Goal: Information Seeking & Learning: Learn about a topic

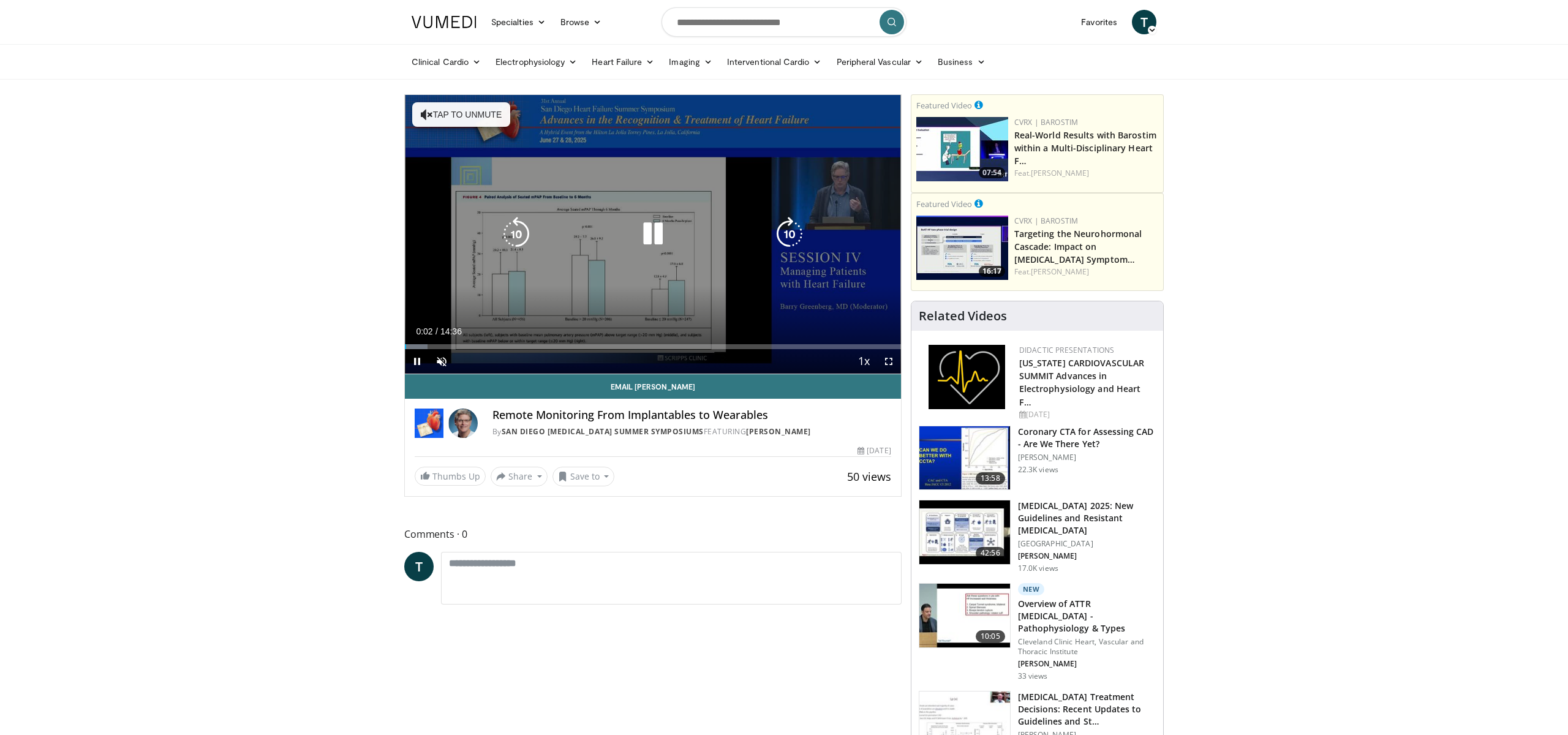
click at [429, 121] on button "Tap to unmute" at bounding box center [461, 114] width 98 height 25
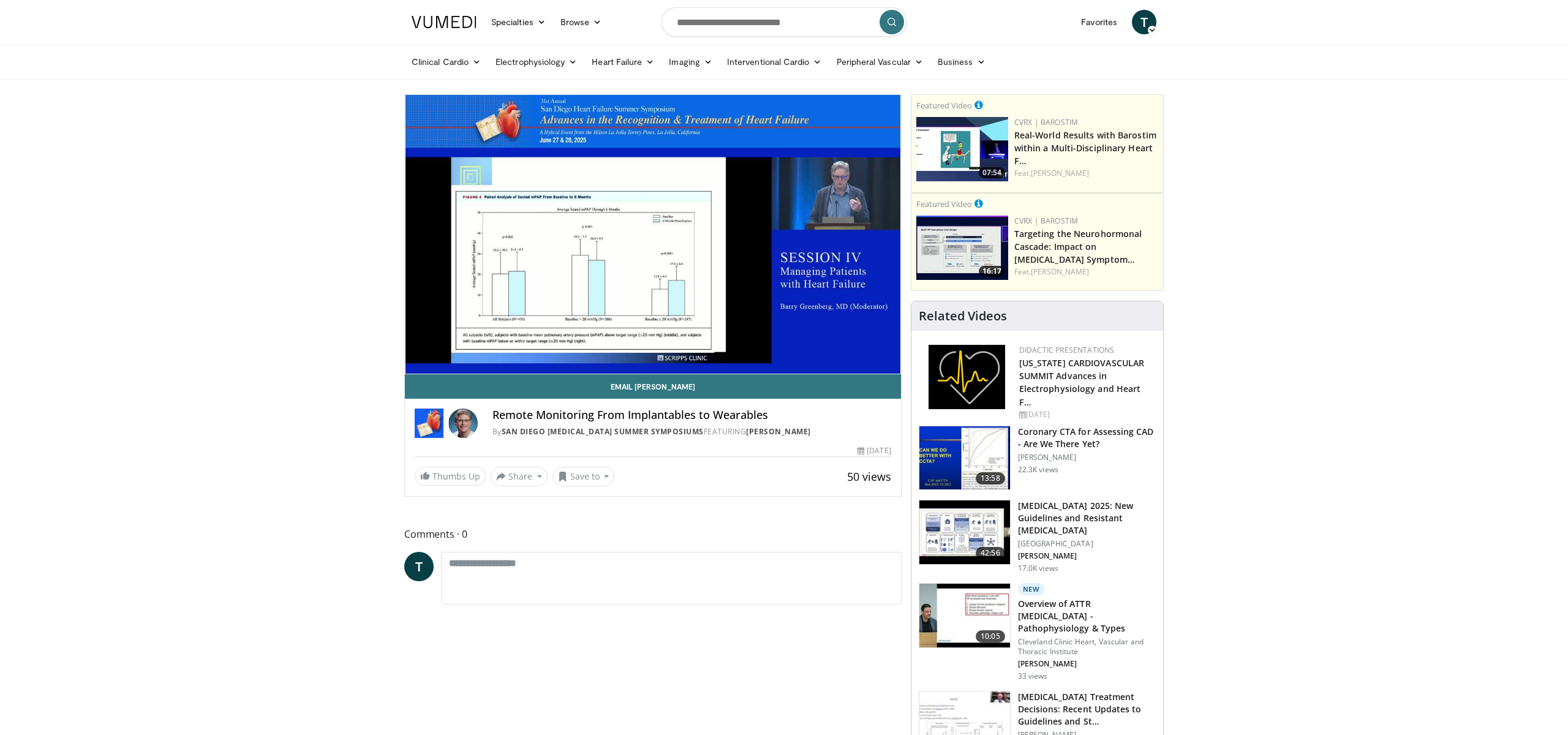
click at [429, 121] on div "10 seconds Tap to unmute" at bounding box center [653, 234] width 496 height 279
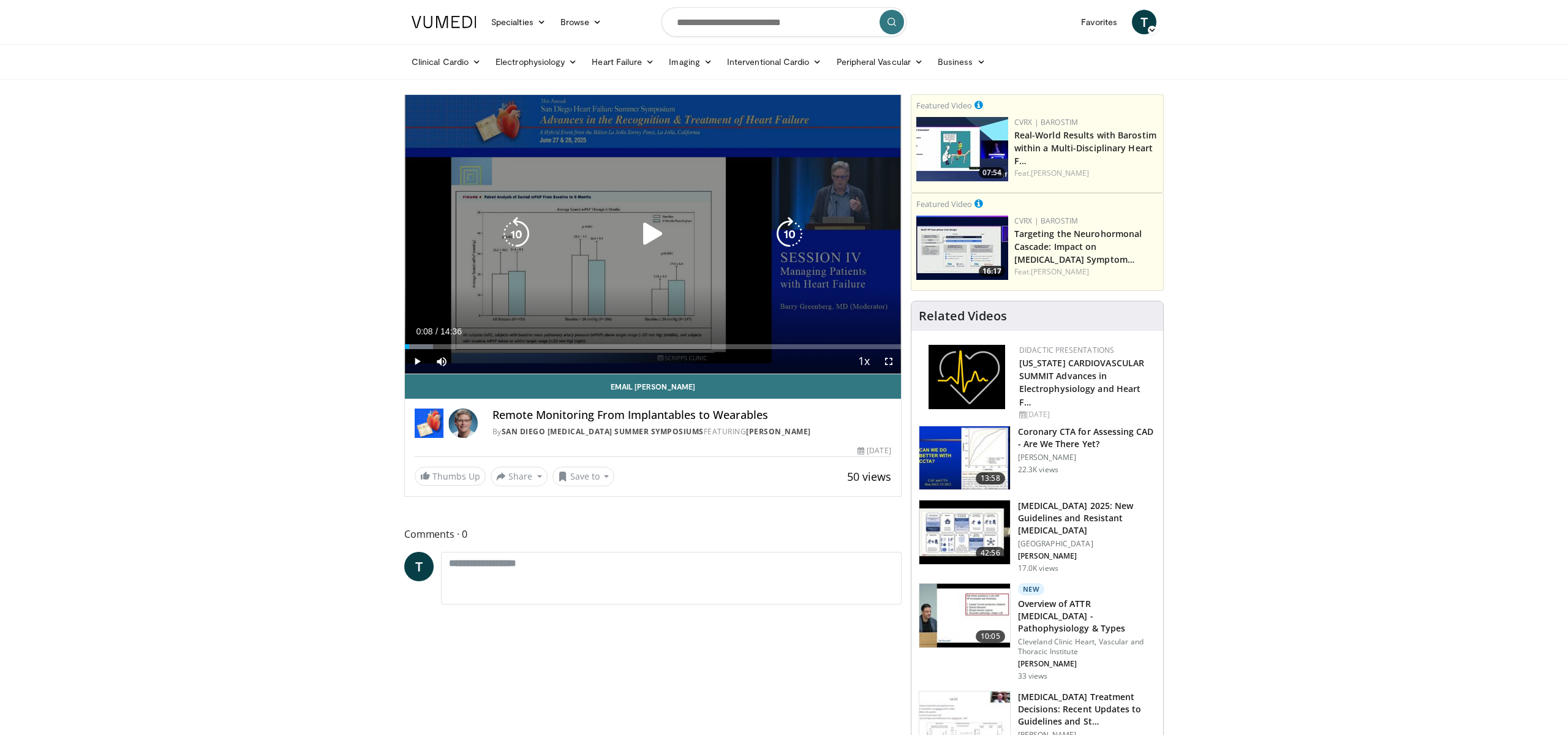
click at [470, 219] on div "10 seconds Tap to unmute" at bounding box center [653, 234] width 496 height 279
click at [645, 237] on icon "Video Player" at bounding box center [653, 233] width 34 height 34
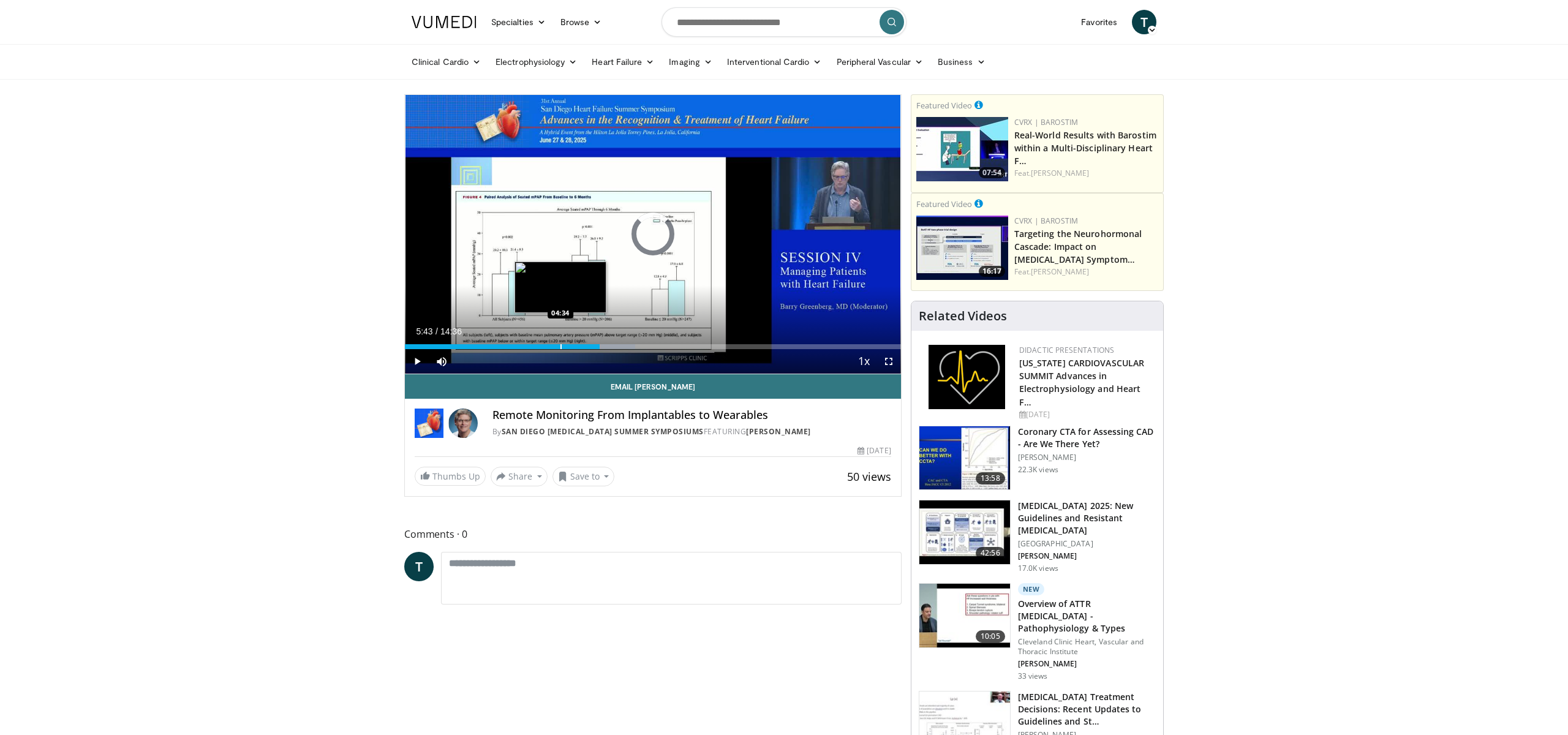
click at [560, 342] on div "Loaded : 46.42% 05:43 04:34" at bounding box center [653, 343] width 496 height 12
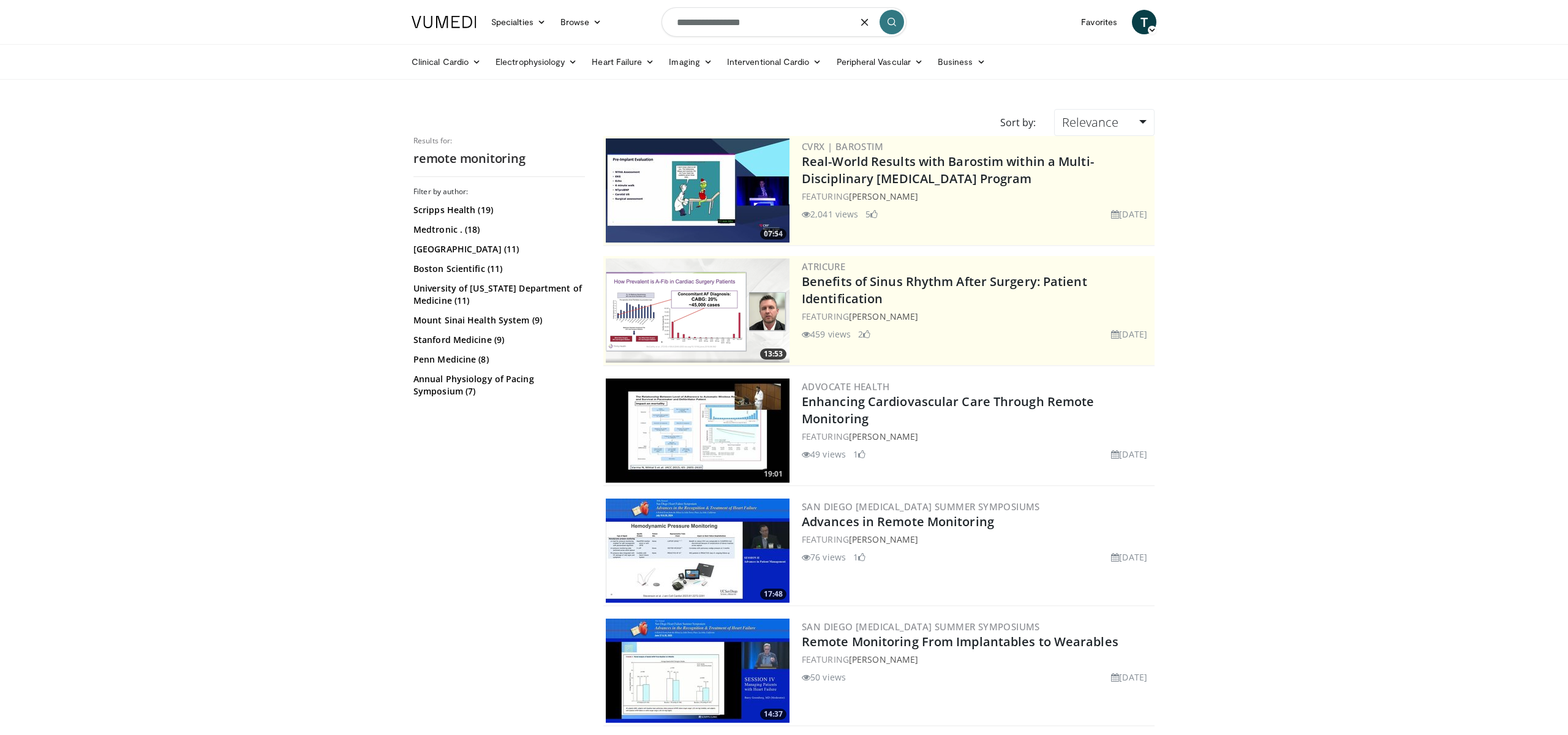
drag, startPoint x: 756, startPoint y: 21, endPoint x: 640, endPoint y: 14, distance: 116.2
click at [640, 14] on nav "Specialties Adult & Family Medicine Allergy, Asthma, Immunology Anesthesiology …" at bounding box center [784, 22] width 760 height 44
type input "**********"
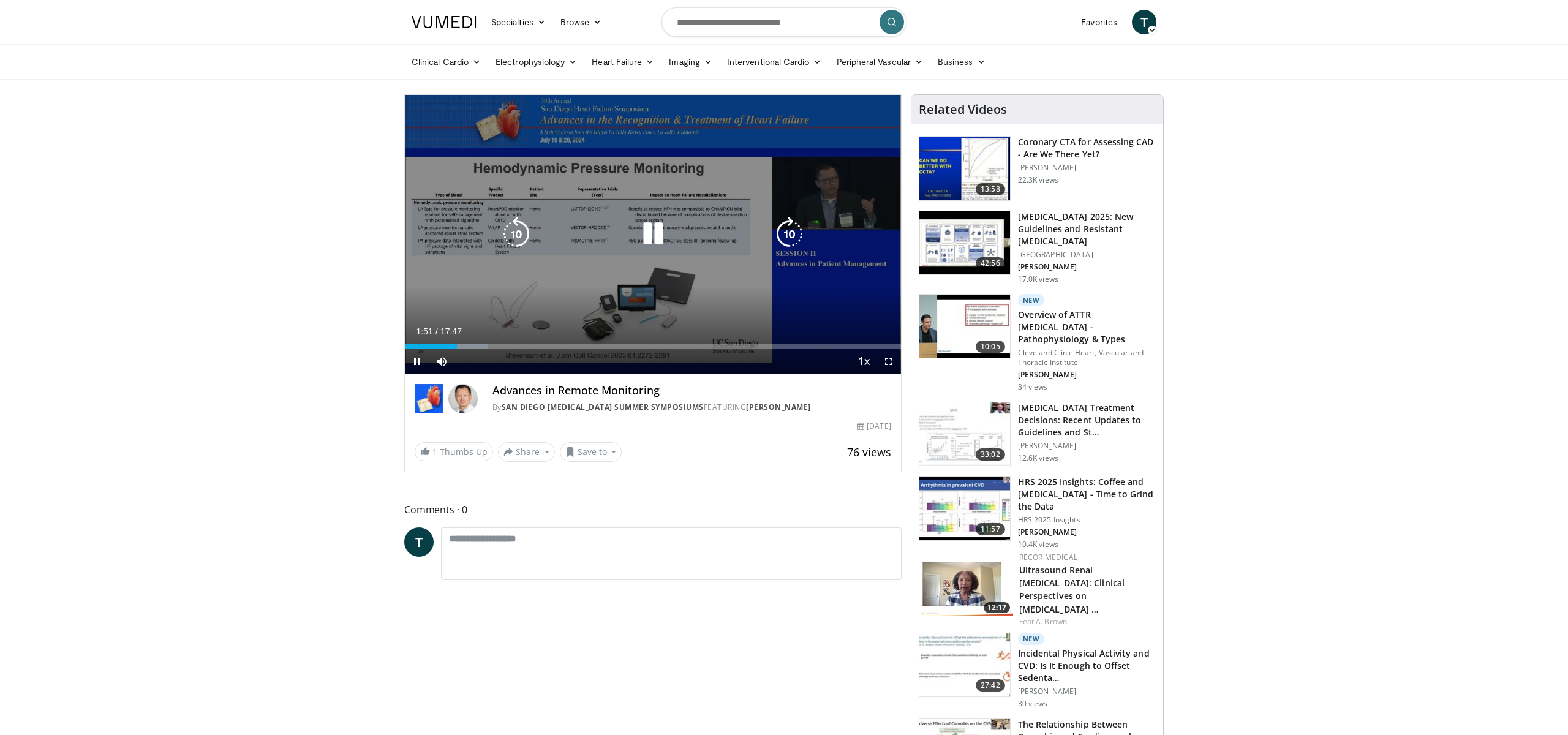
click at [656, 233] on icon "Video Player" at bounding box center [653, 233] width 34 height 34
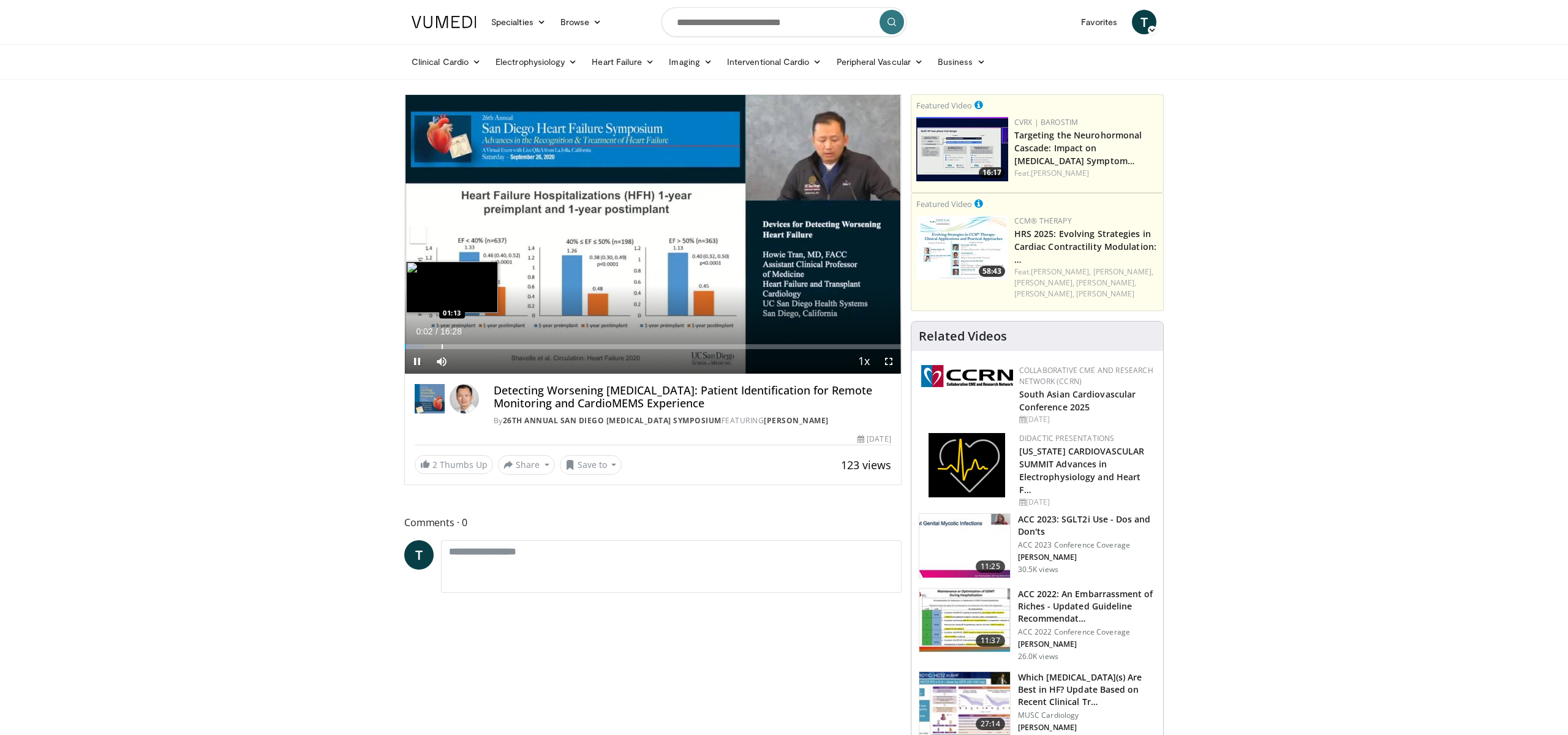
click at [441, 344] on div "Loaded : 4.01% 00:02 01:13" at bounding box center [653, 343] width 496 height 12
click at [458, 342] on div "Loaded : 14.05% 01:18 01:46" at bounding box center [653, 343] width 496 height 12
click at [491, 344] on div "Progress Bar" at bounding box center [492, 347] width 2 height 5
click at [502, 345] on div "Progress Bar" at bounding box center [503, 347] width 2 height 5
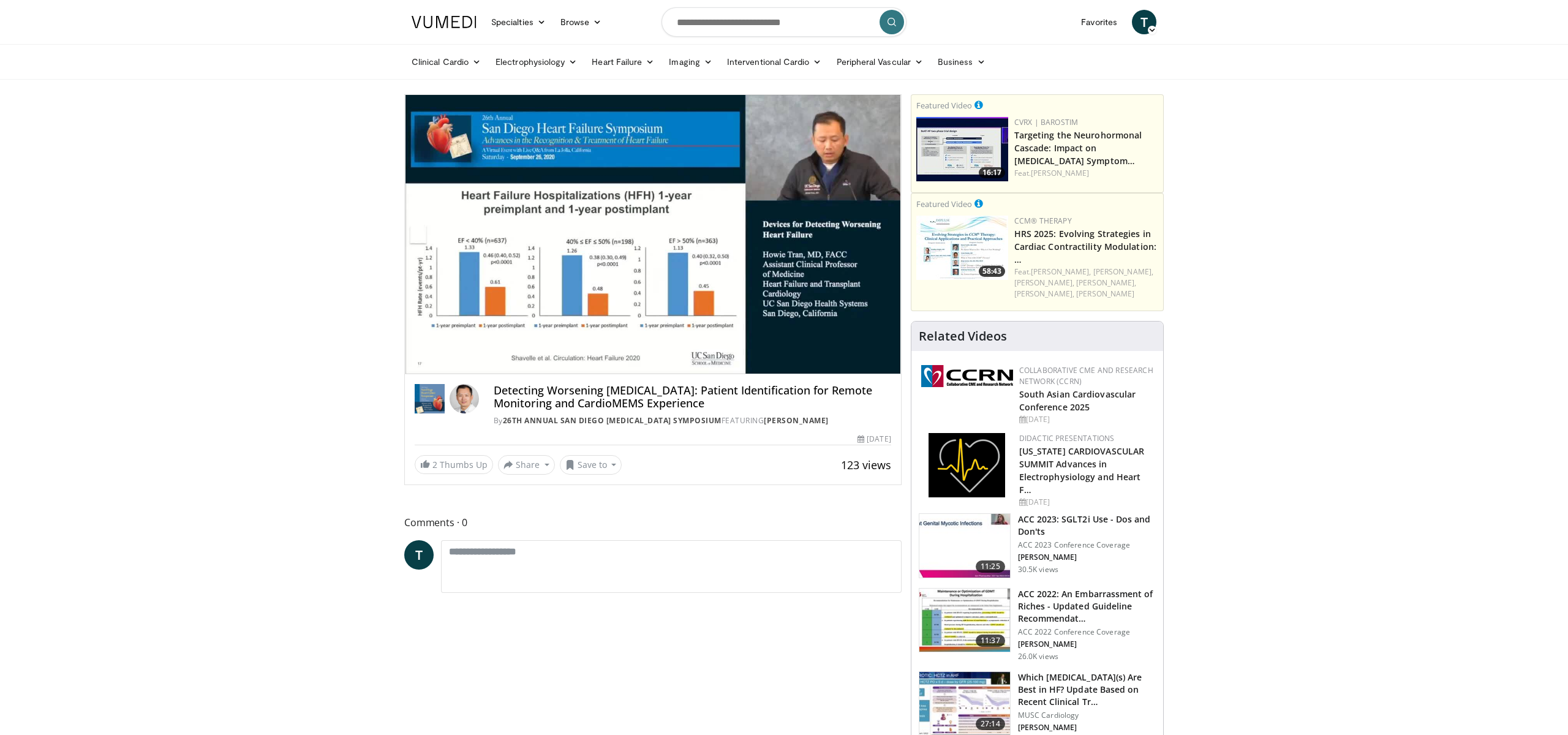
click at [655, 232] on div "10 seconds Tap to unmute" at bounding box center [653, 234] width 496 height 279
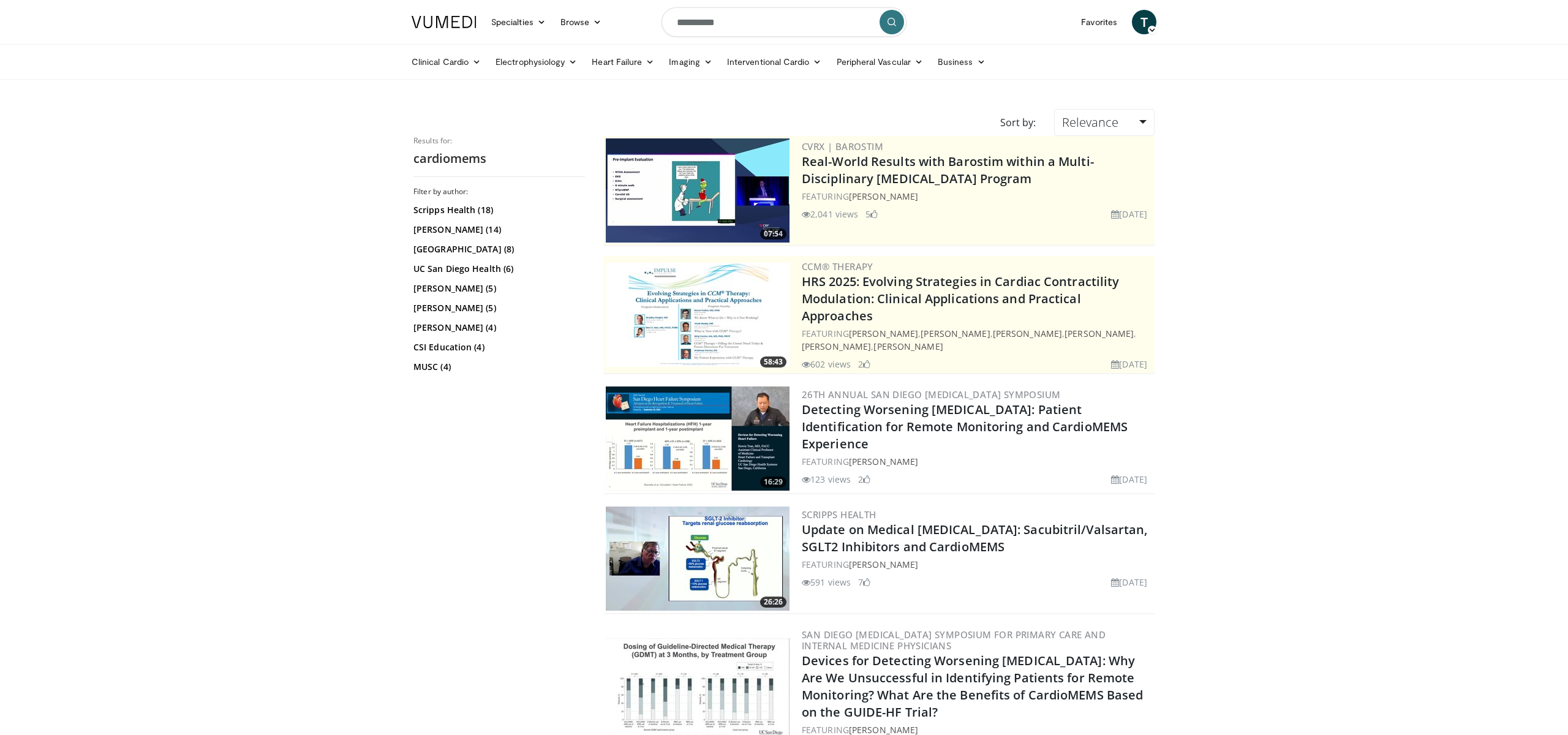
click at [708, 17] on input "**********" at bounding box center [784, 22] width 245 height 30
type input "**********"
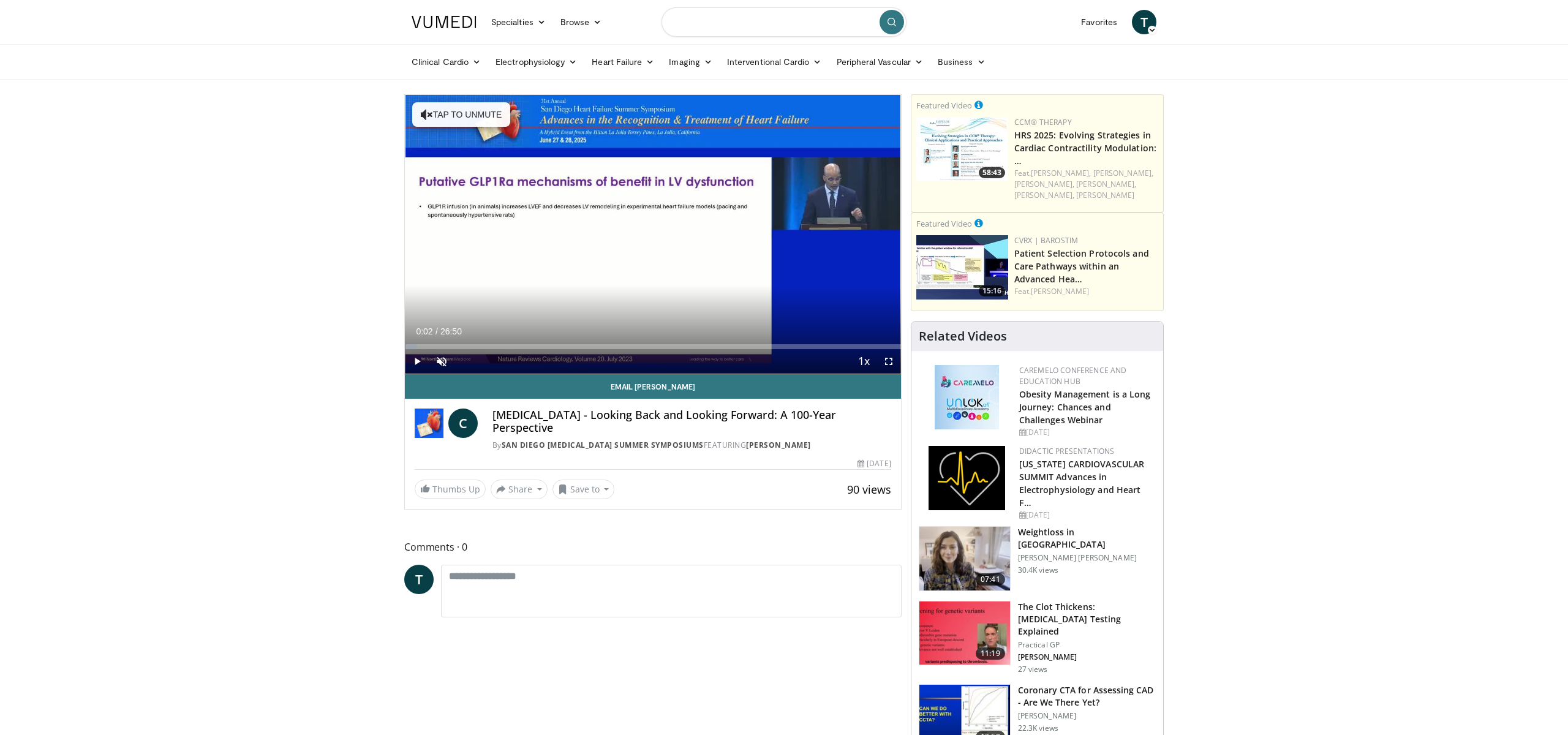
click at [808, 26] on input "Search topics, interventions" at bounding box center [784, 22] width 245 height 30
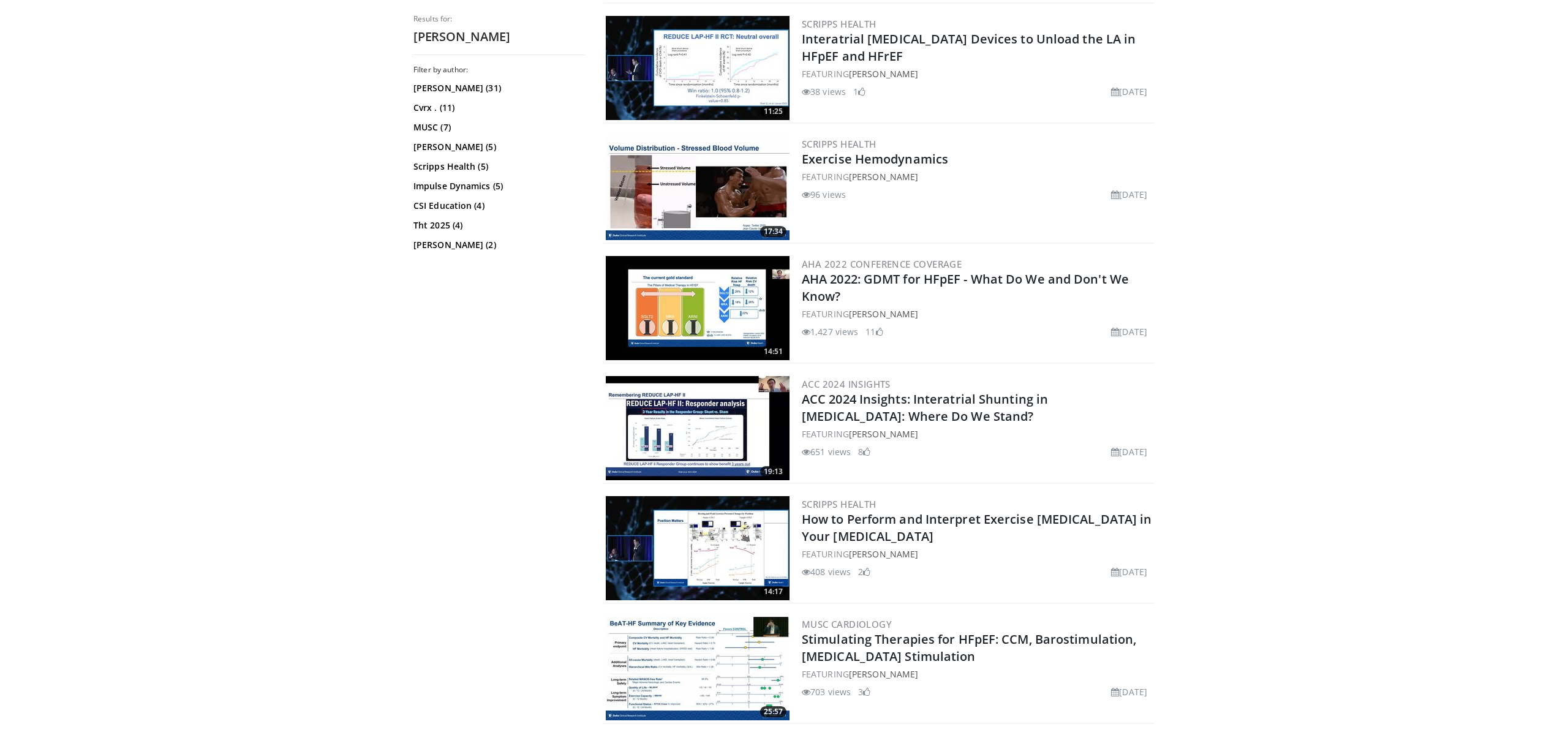
scroll to position [1581, 0]
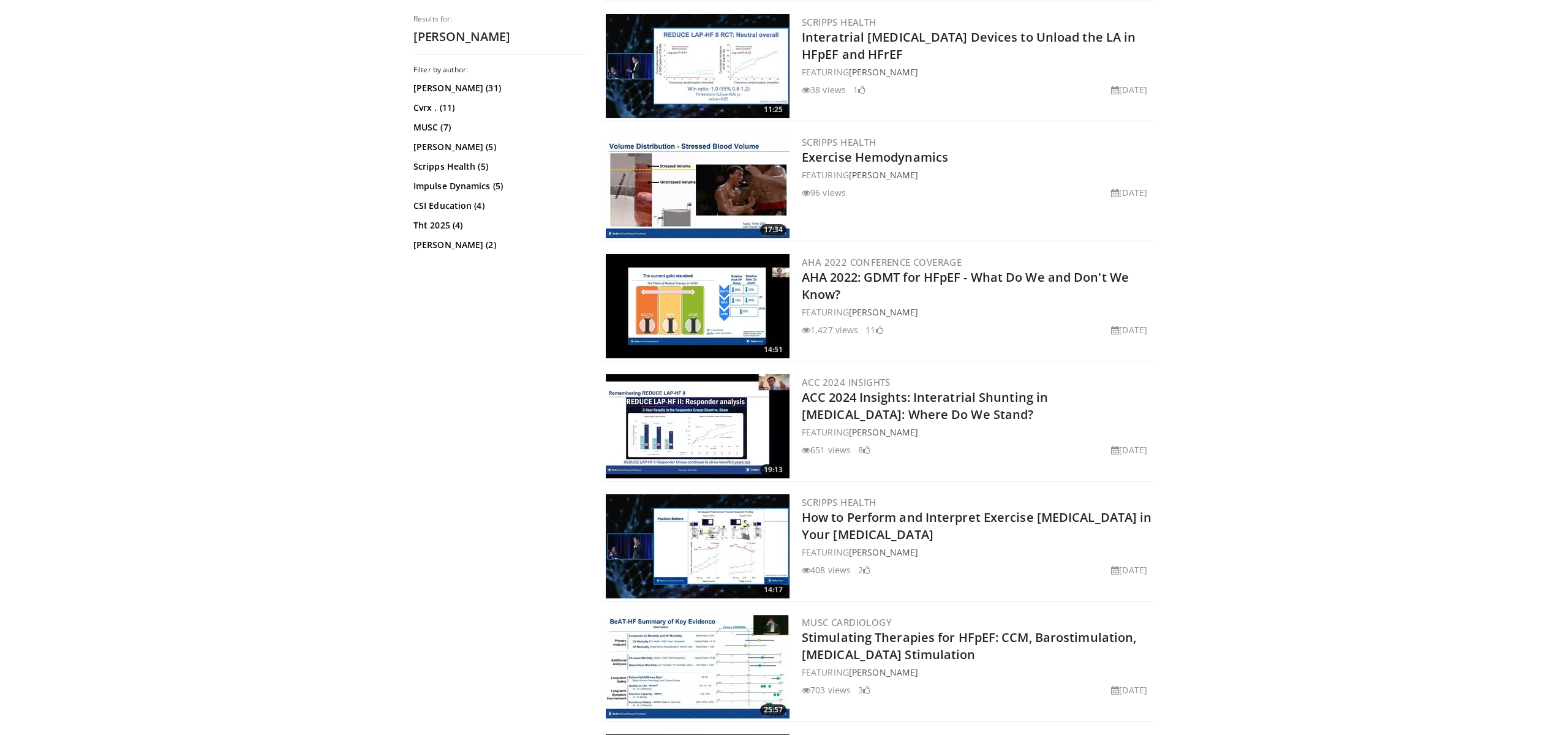
click at [695, 439] on img at bounding box center [697, 426] width 184 height 104
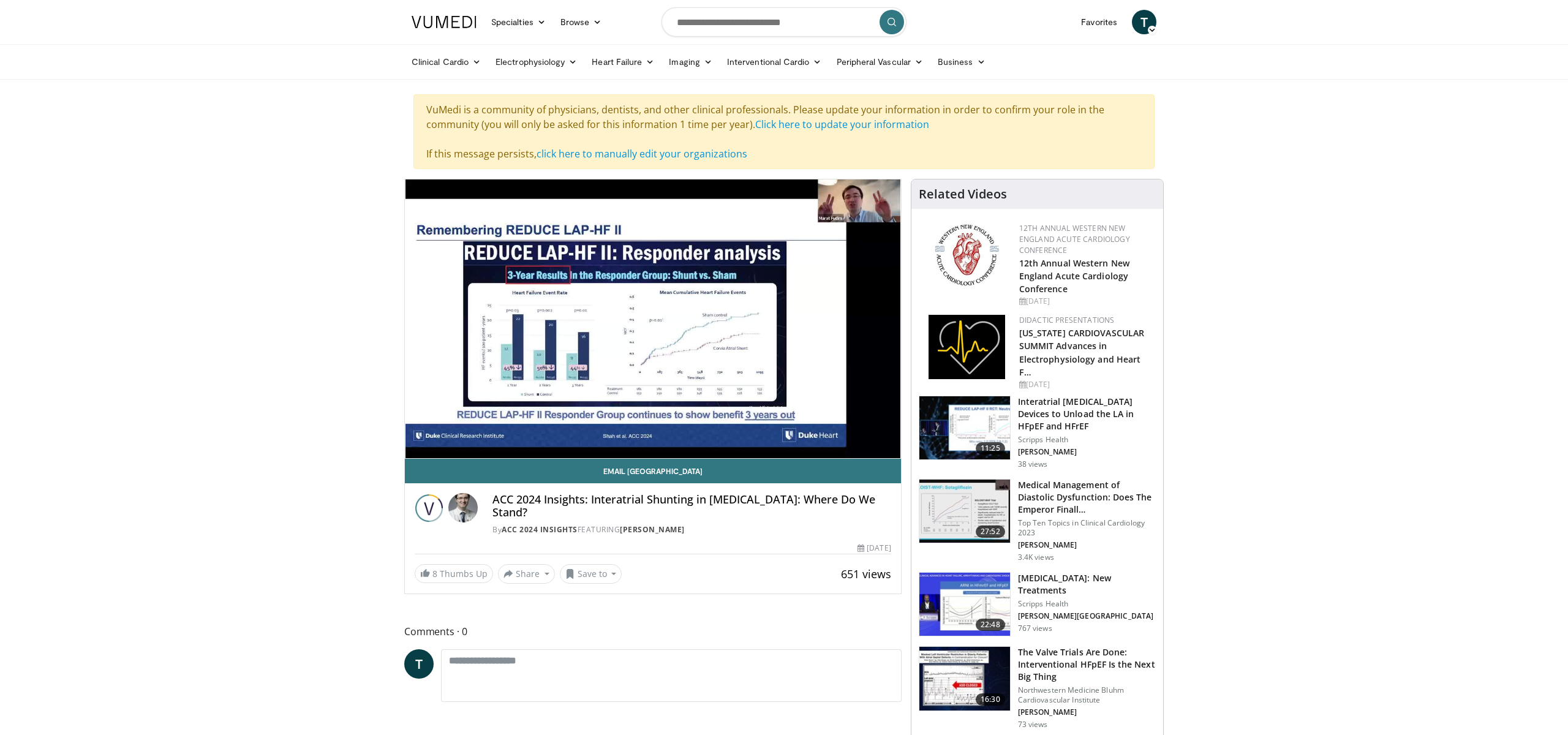
click at [719, 28] on input "Search topics, interventions" at bounding box center [784, 22] width 245 height 30
type input "**********"
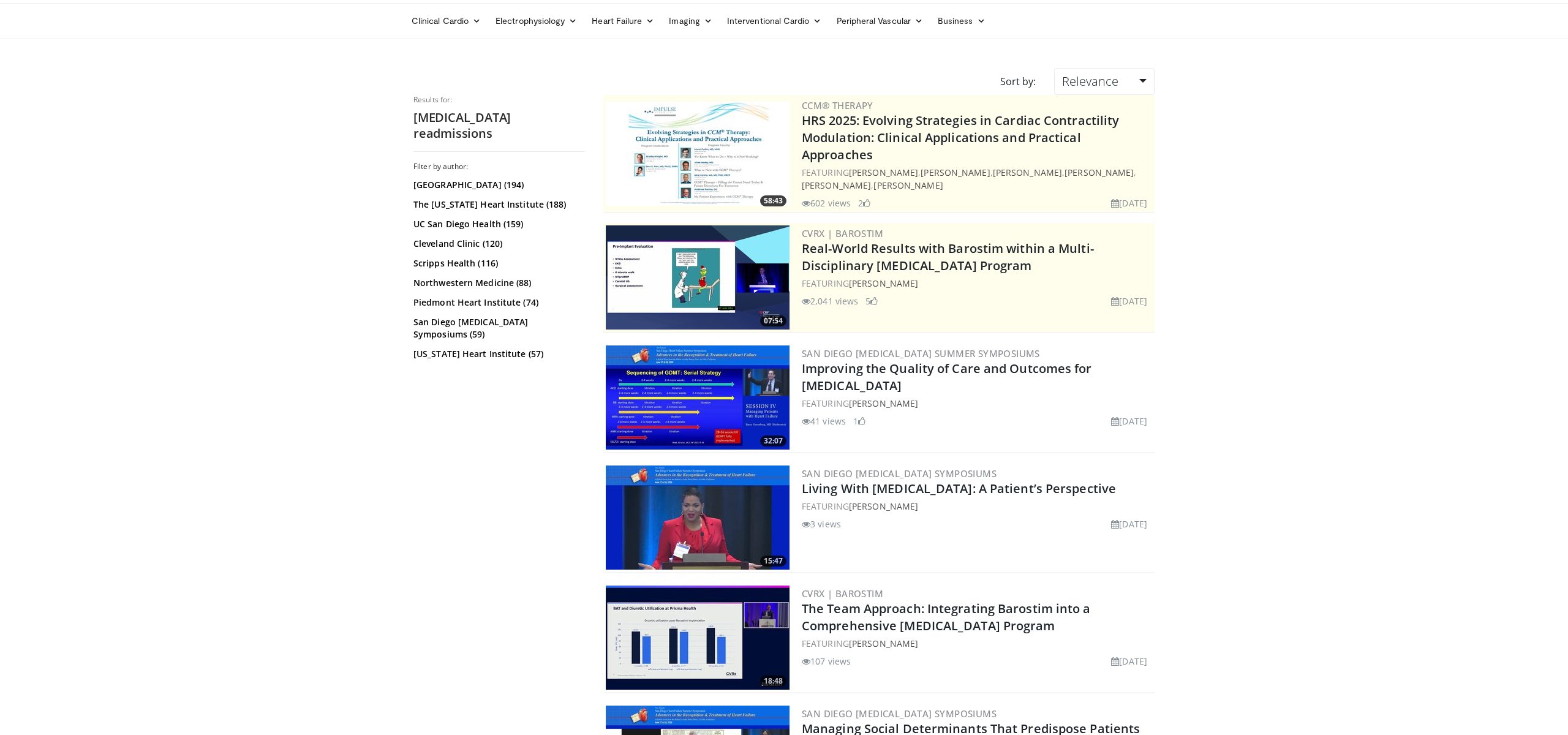
scroll to position [13, 0]
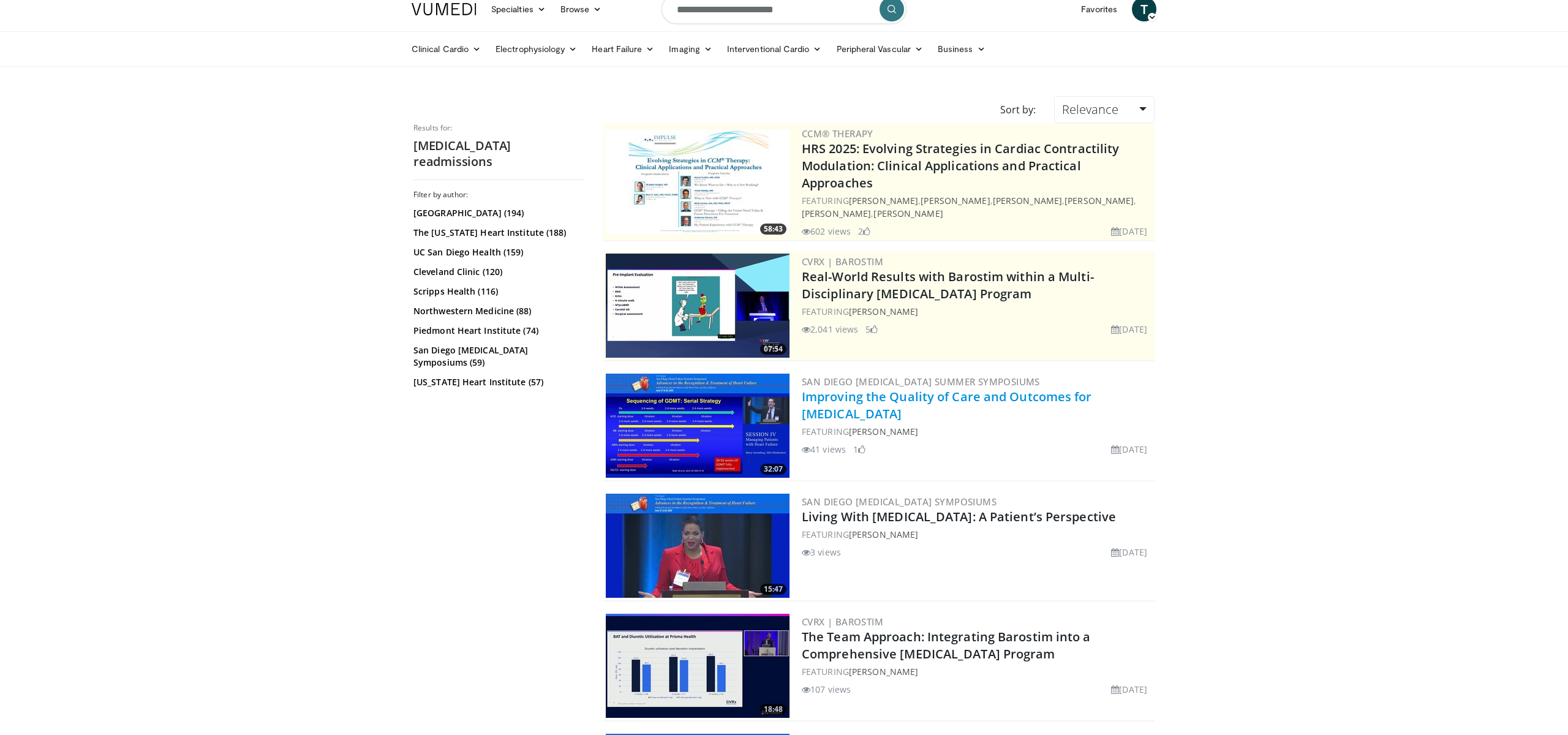
click at [978, 396] on link "Improving the Quality of Care and Outcomes for [MEDICAL_DATA]" at bounding box center [947, 405] width 290 height 34
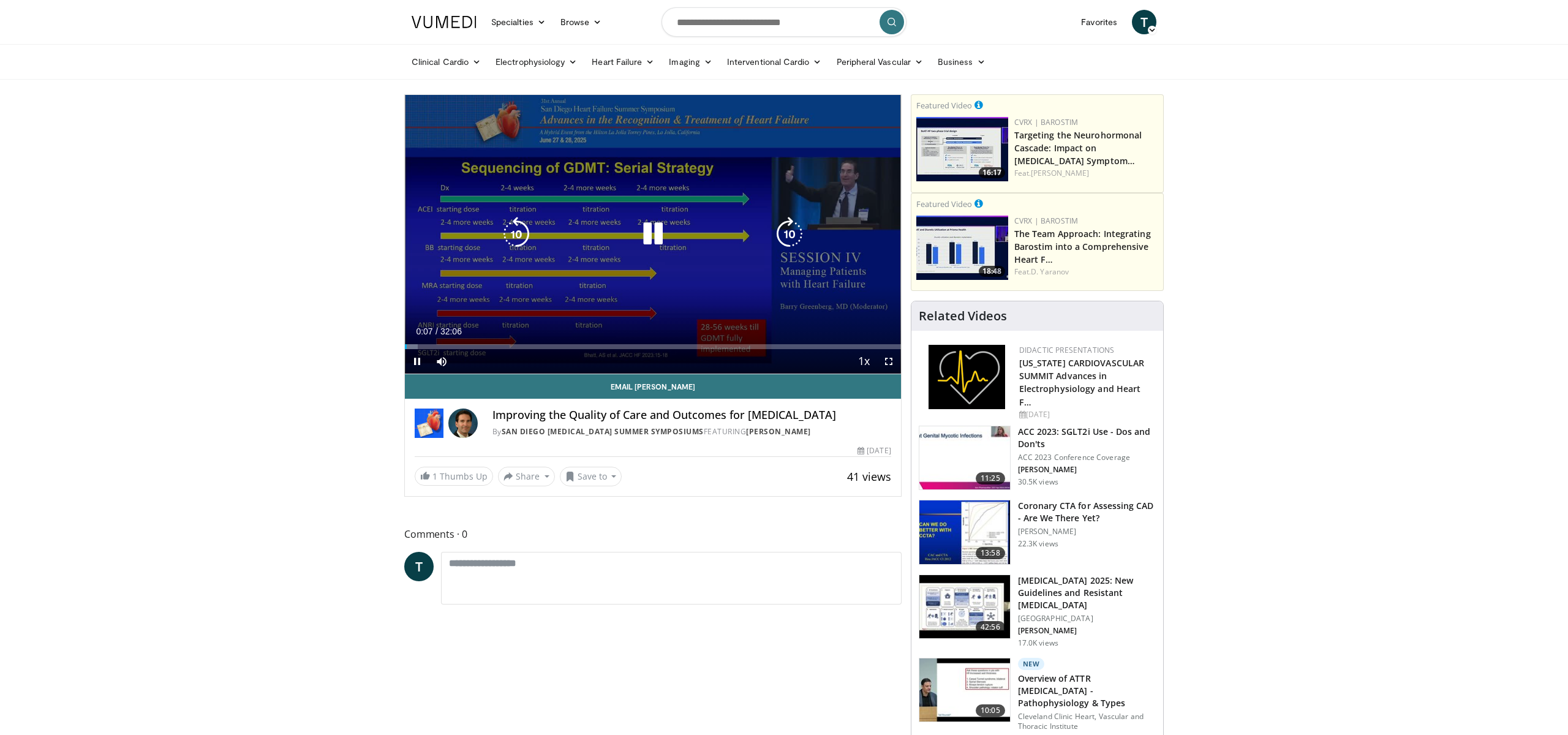
click at [429, 343] on div "Loaded : 2.57% 00:07 01:35" at bounding box center [653, 343] width 496 height 12
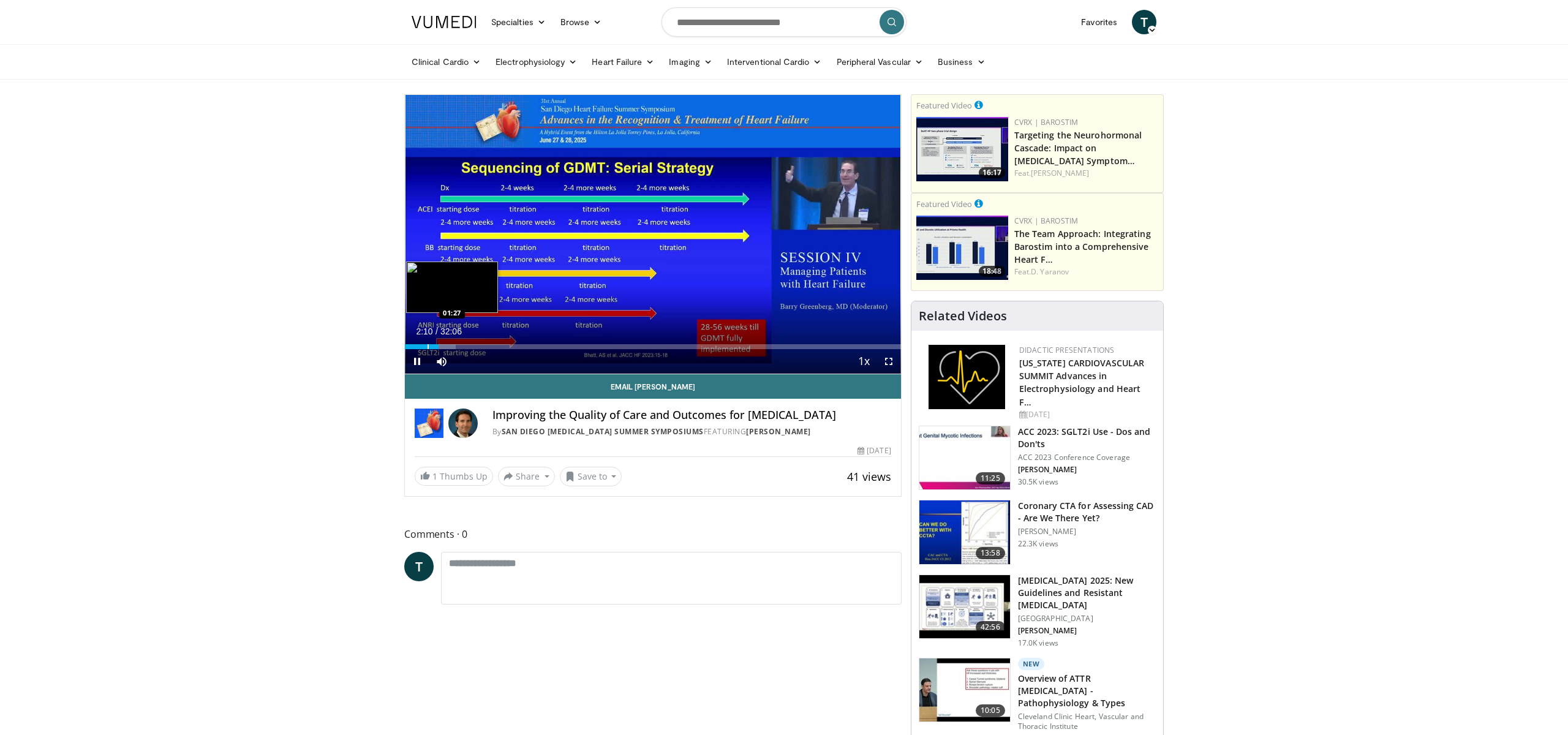
click at [427, 343] on div "Loaded : 10.30% 02:10 01:27" at bounding box center [653, 343] width 496 height 12
click at [451, 340] on div "Loaded : 8.75% 01:47 03:00" at bounding box center [653, 343] width 496 height 12
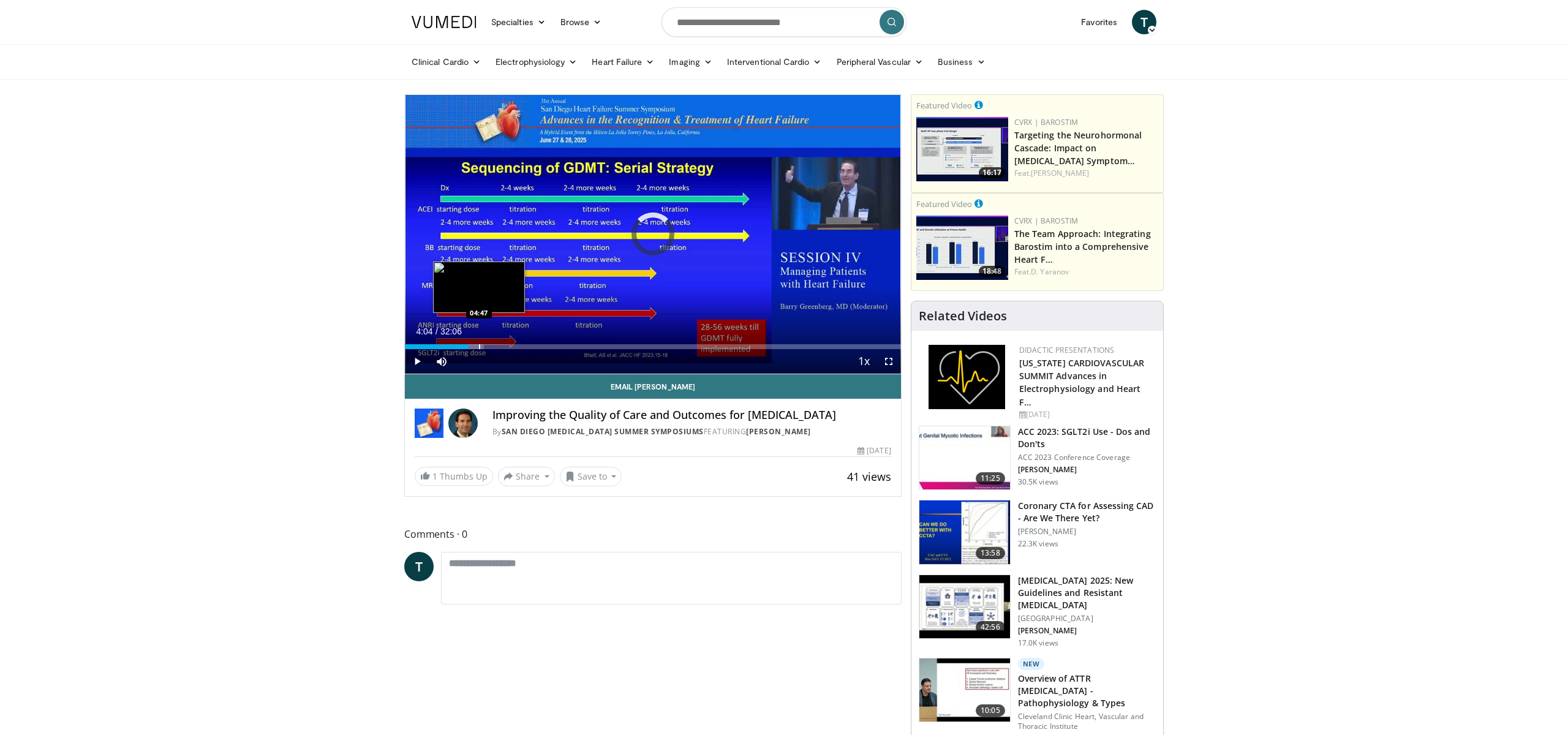
click at [479, 344] on div "Progress Bar" at bounding box center [480, 347] width 2 height 5
click at [520, 343] on div "Loaded : 18.69% 04:58 07:29" at bounding box center [653, 343] width 496 height 12
click at [444, 340] on div "Loaded : 11.33% 02:32 02:32" at bounding box center [653, 343] width 496 height 12
click at [439, 343] on div "Loaded : 0.00% 02:17 02:17" at bounding box center [653, 343] width 496 height 12
click at [429, 348] on div "Progress Bar" at bounding box center [430, 347] width 2 height 5
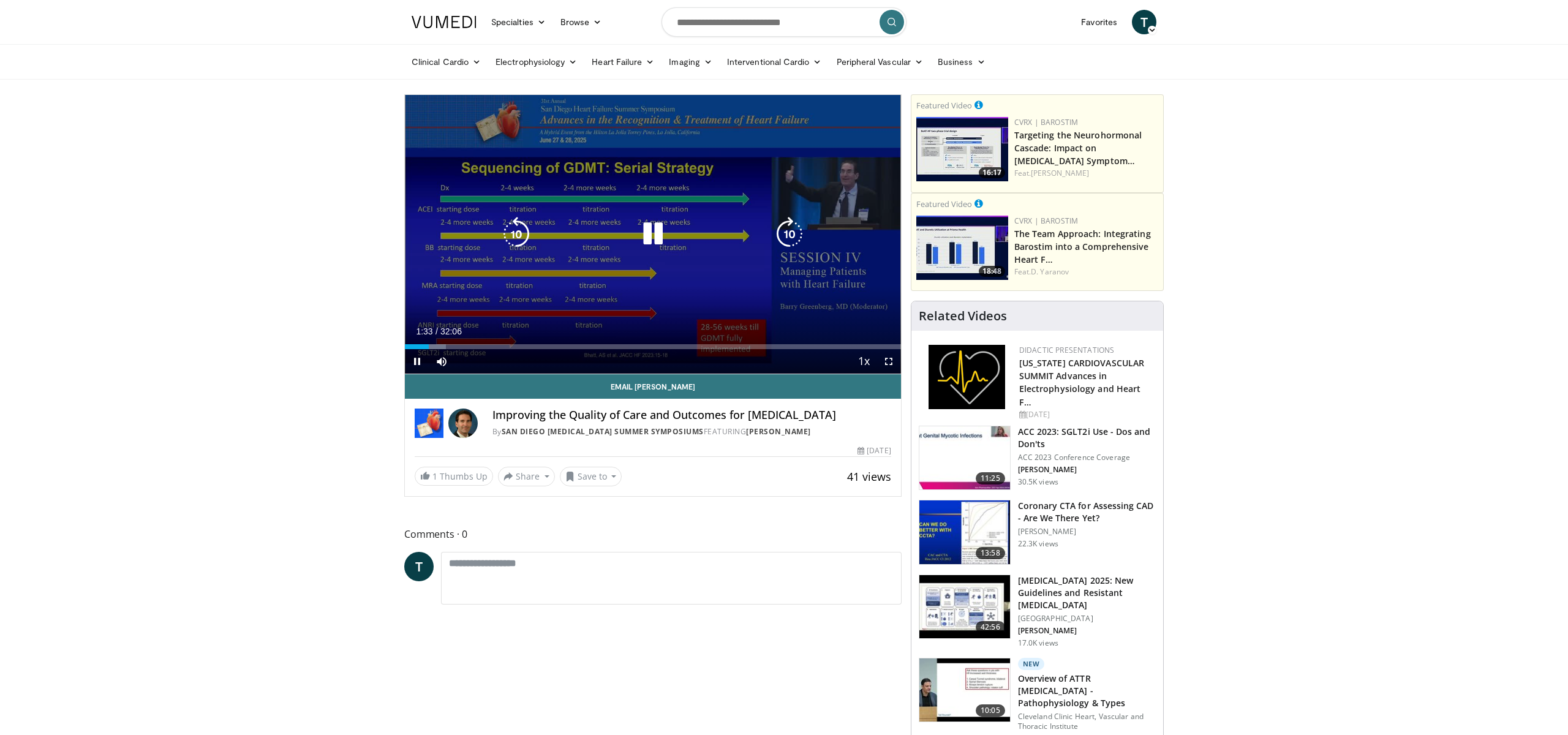
click at [648, 246] on icon "Video Player" at bounding box center [653, 233] width 34 height 34
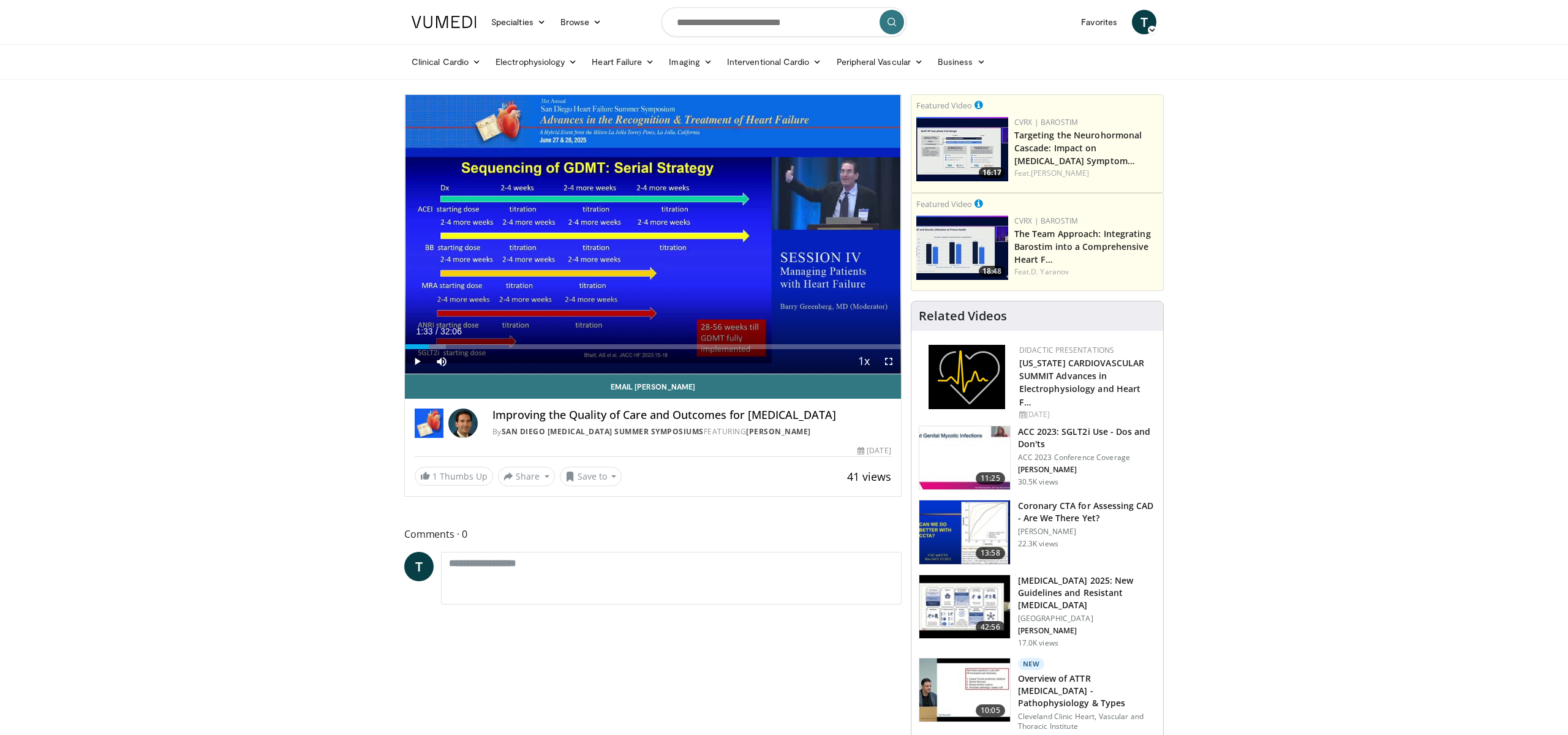
click at [793, 21] on input "Search topics, interventions" at bounding box center [784, 22] width 245 height 30
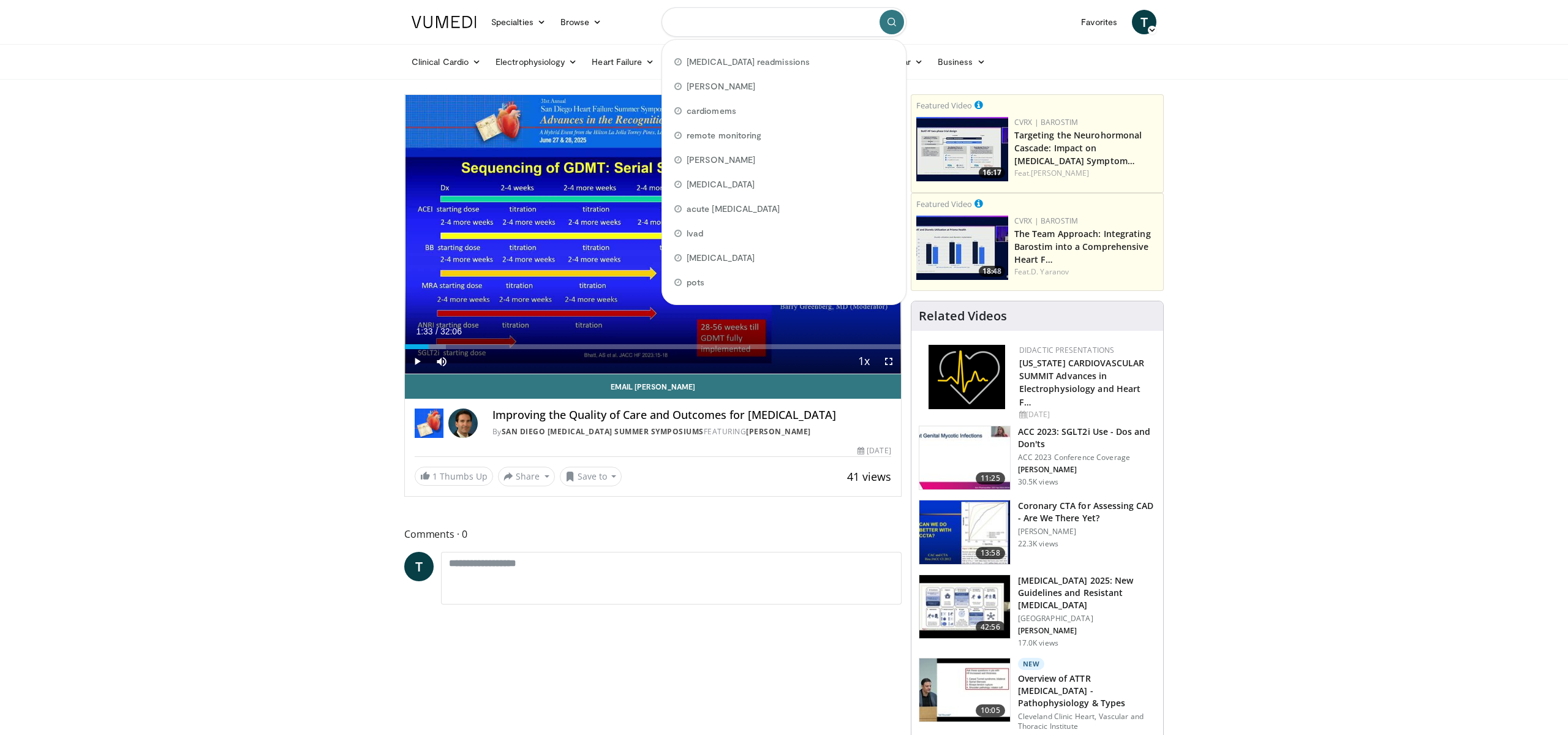
click at [793, 21] on input "Search topics, interventions" at bounding box center [784, 22] width 245 height 30
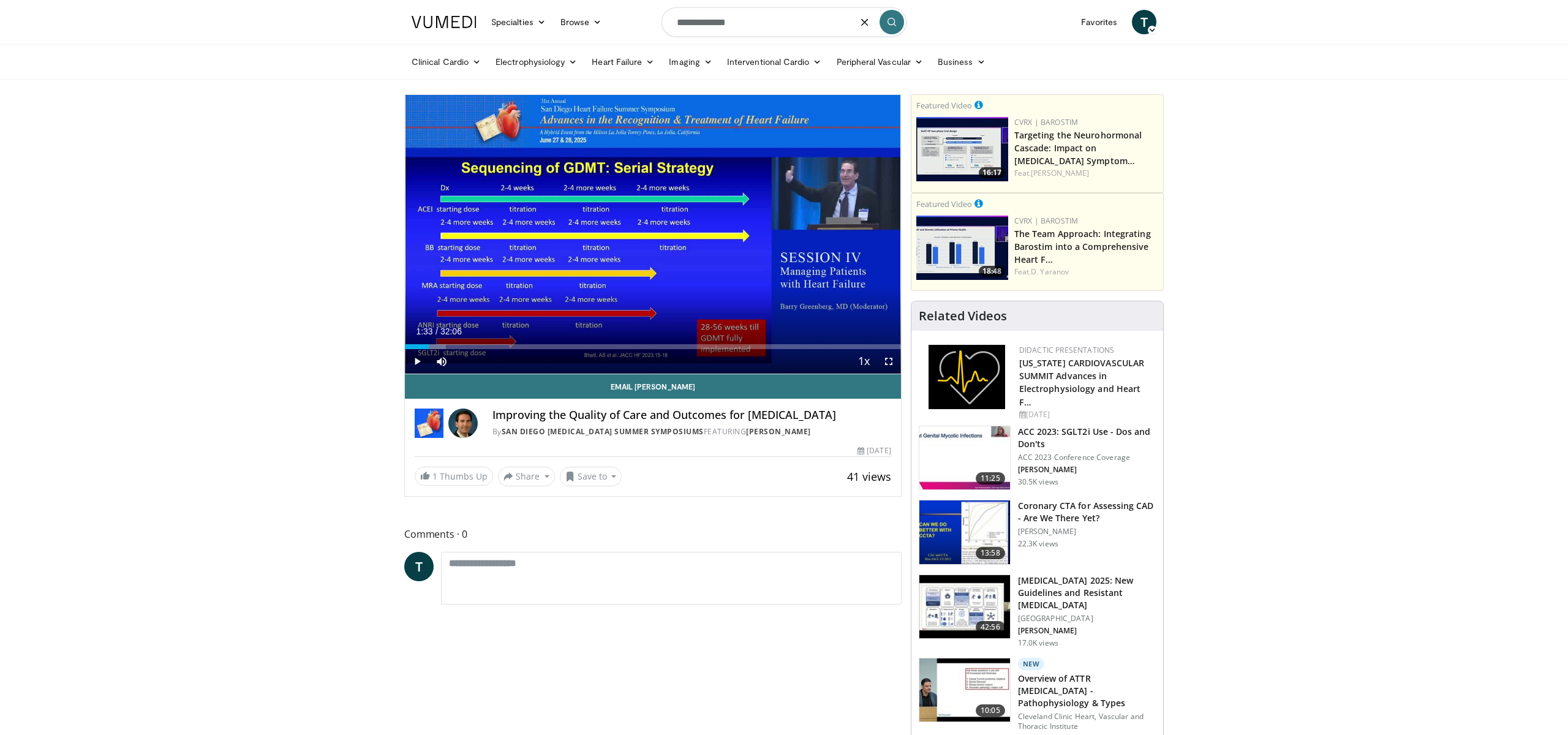
type input "**********"
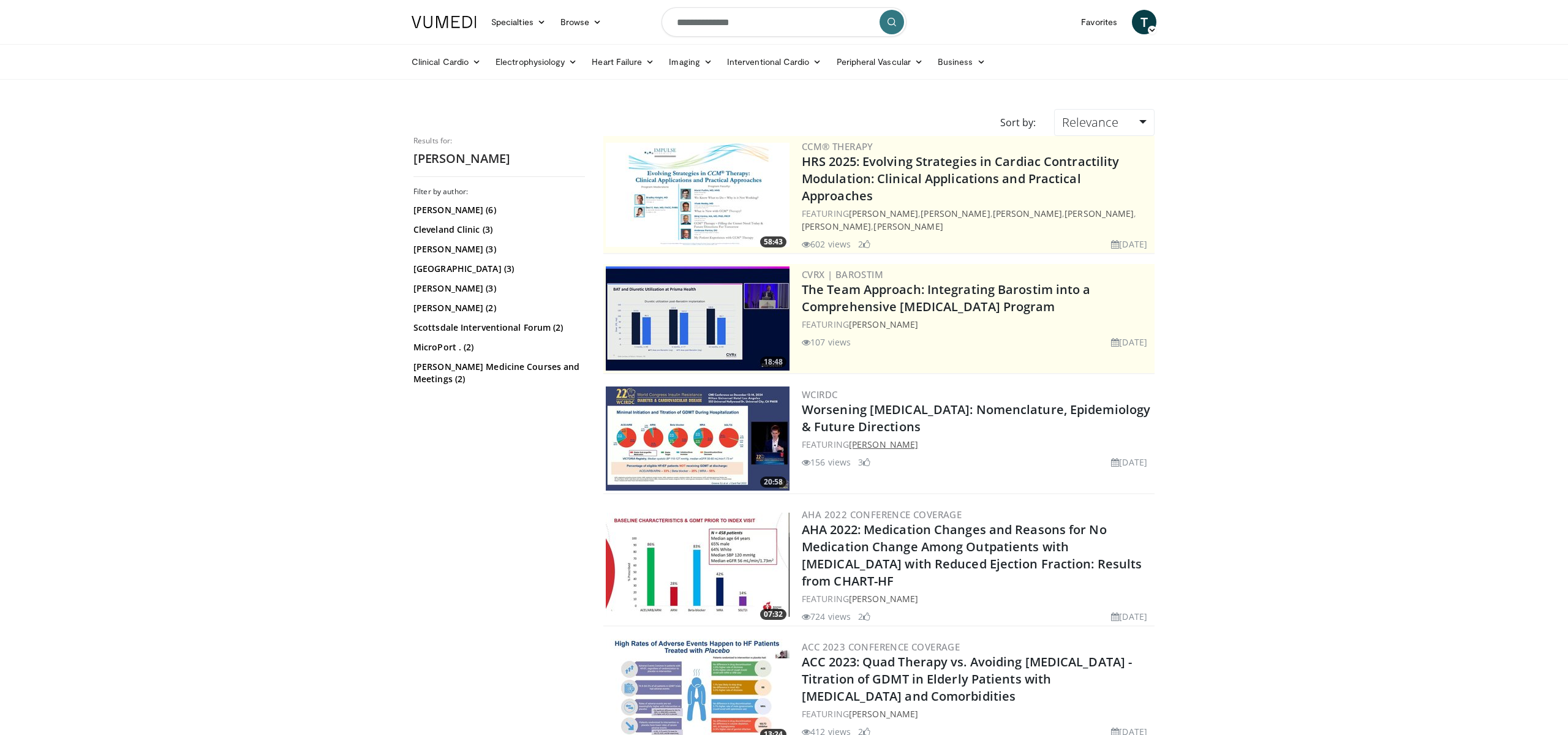
click at [903, 439] on link "Stephen Greene" at bounding box center [883, 444] width 69 height 12
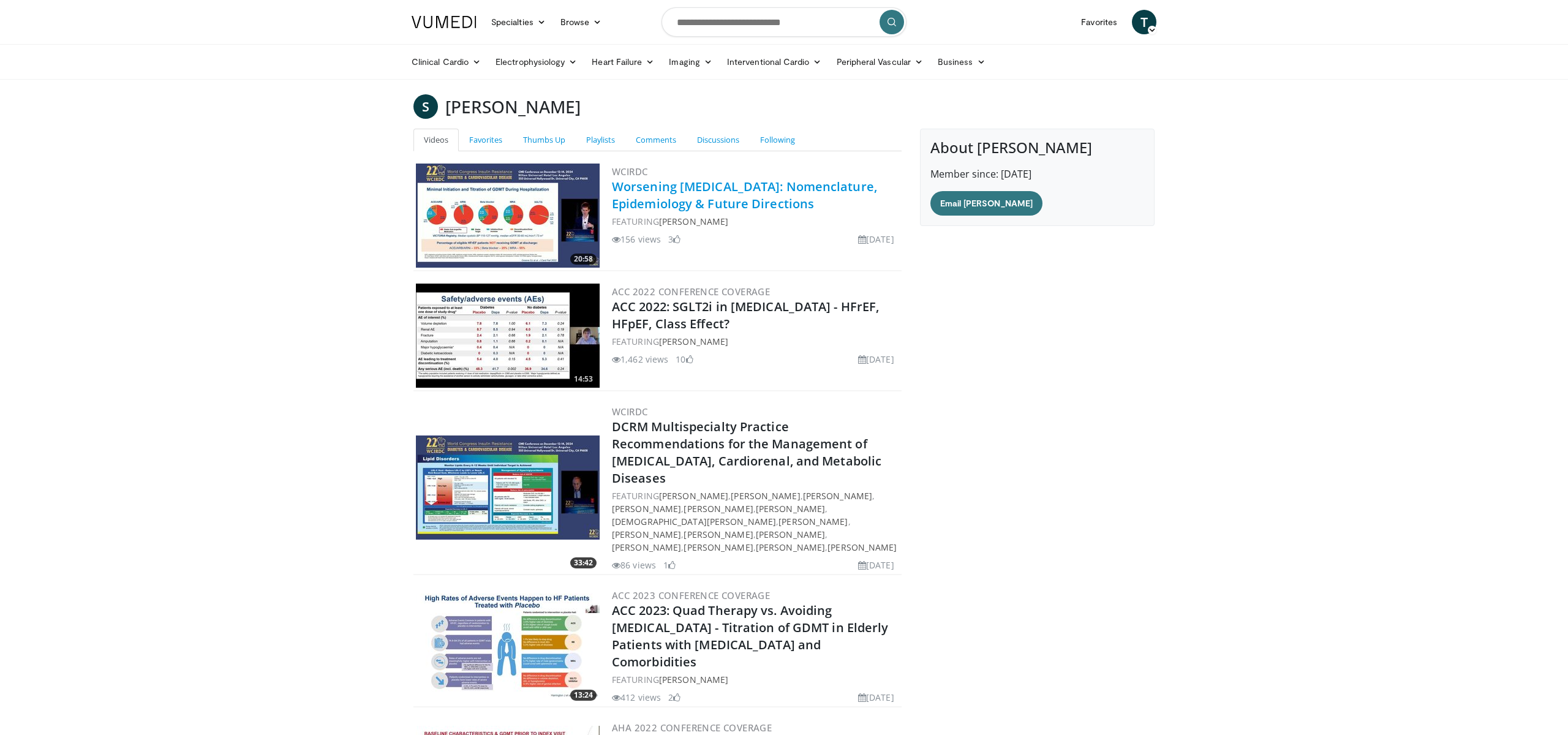
click at [701, 192] on link "Worsening [MEDICAL_DATA]: Nomenclature, Epidemiology & Future Directions" at bounding box center [744, 195] width 265 height 34
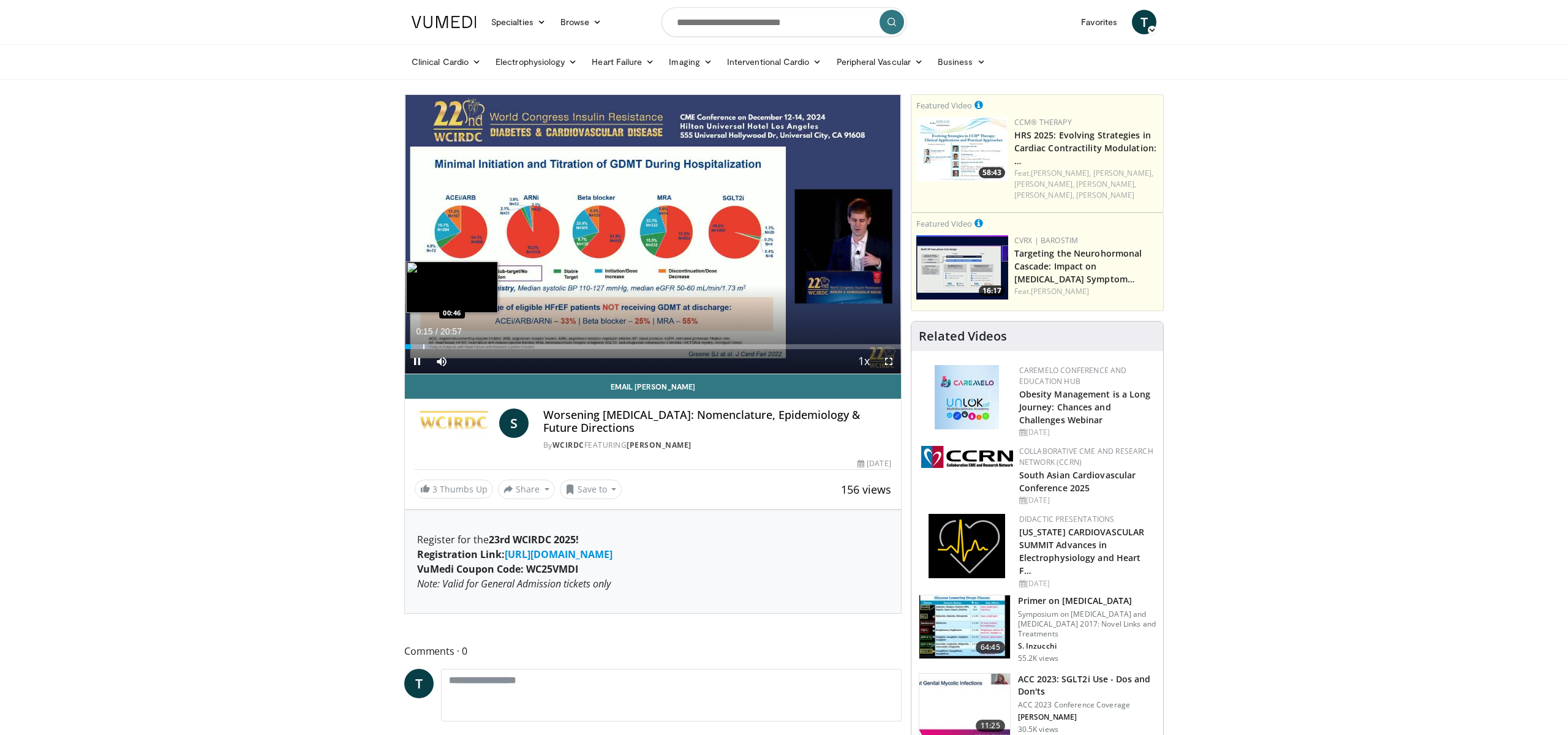
click at [423, 345] on div "Progress Bar" at bounding box center [424, 347] width 2 height 5
click at [434, 344] on div "Loaded : 8.68% 01:14 01:14" at bounding box center [653, 347] width 496 height 5
click at [443, 344] on div "Progress Bar" at bounding box center [444, 347] width 2 height 5
click at [458, 345] on div "Progress Bar" at bounding box center [458, 347] width 2 height 5
click at [470, 344] on div "Loaded : 14.20% 02:47 02:47" at bounding box center [653, 347] width 496 height 5
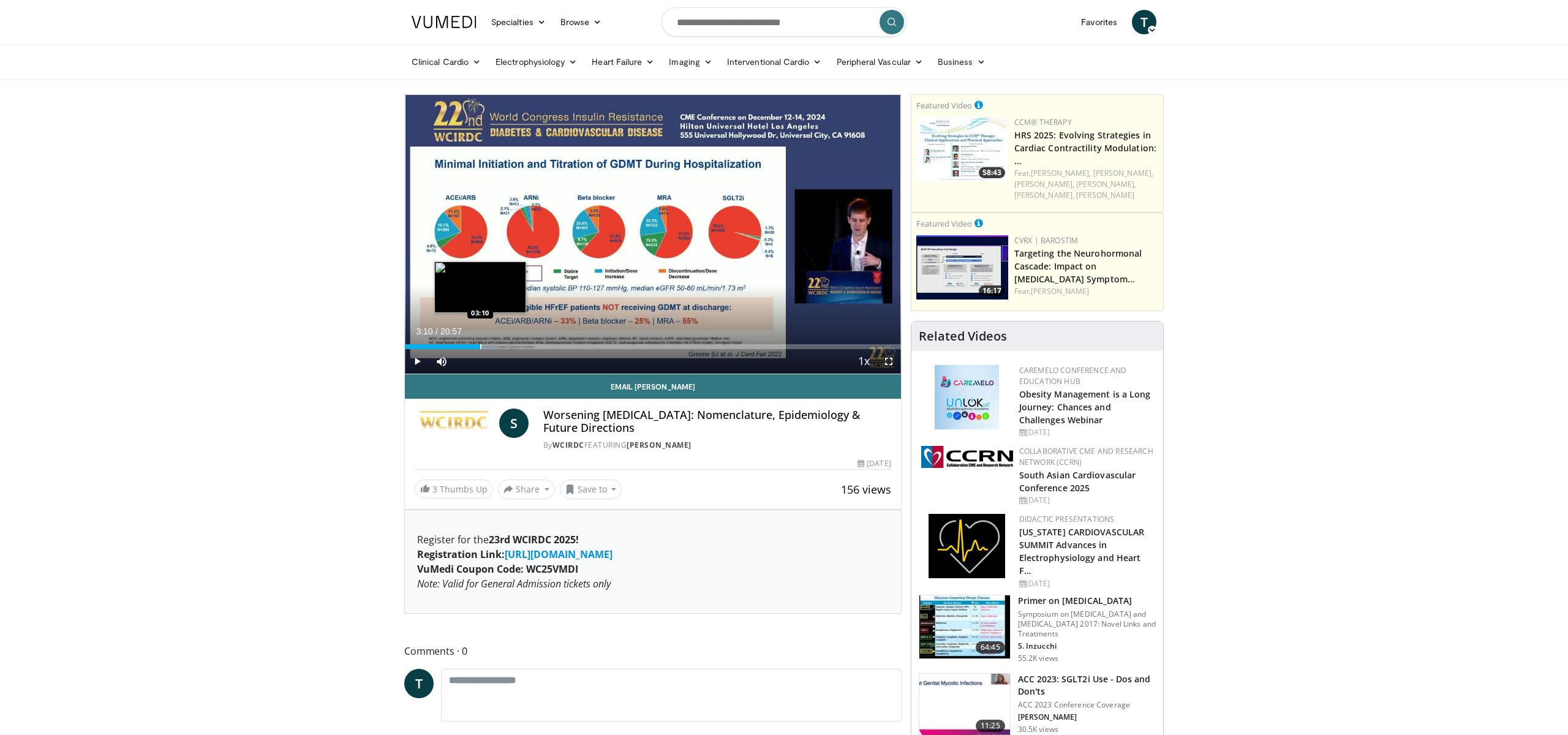
click at [480, 346] on div "Progress Bar" at bounding box center [481, 347] width 2 height 5
click at [498, 344] on div "Progress Bar" at bounding box center [498, 347] width 2 height 5
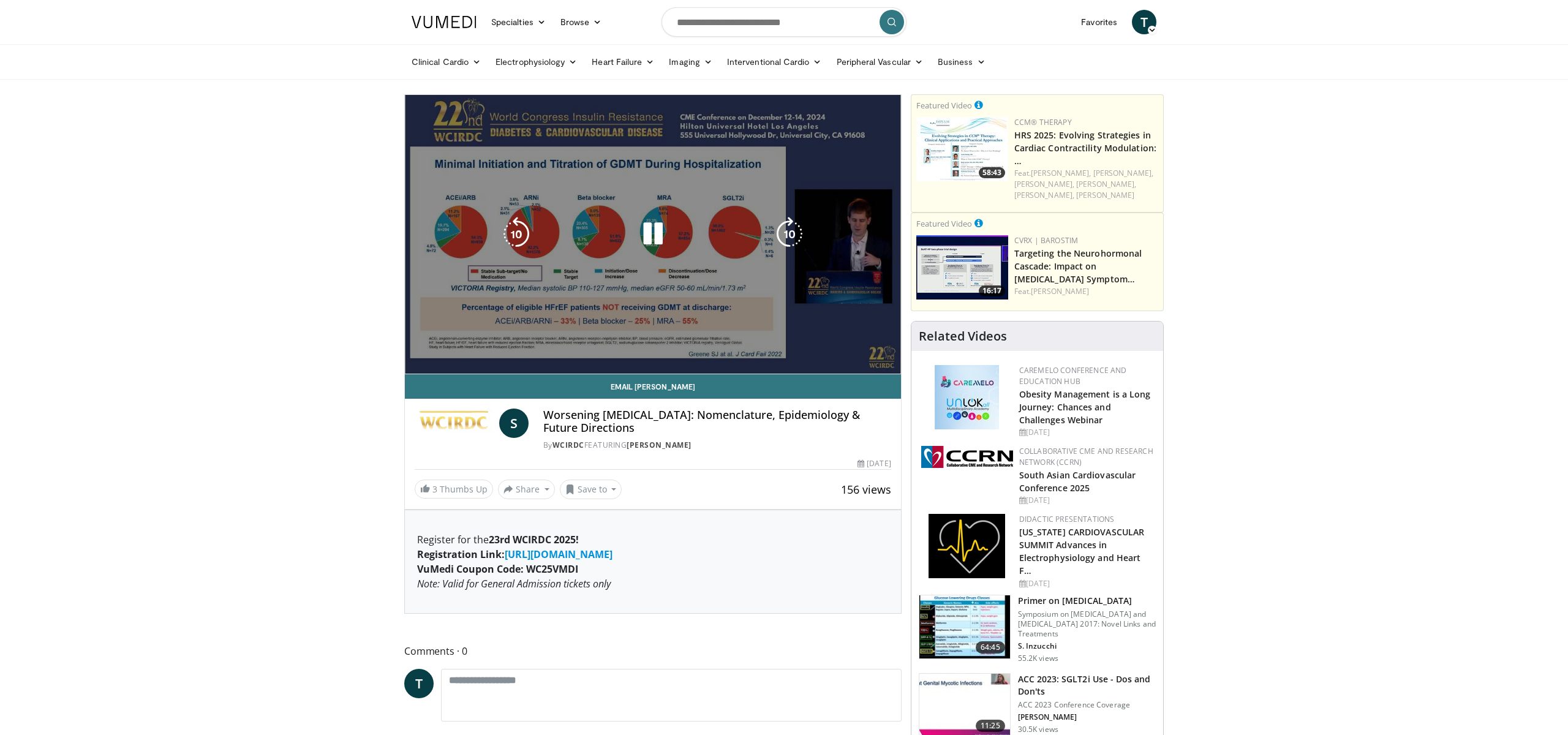
click at [516, 362] on div "Loaded : 22.88% 03:55 04:40" at bounding box center [653, 368] width 496 height 12
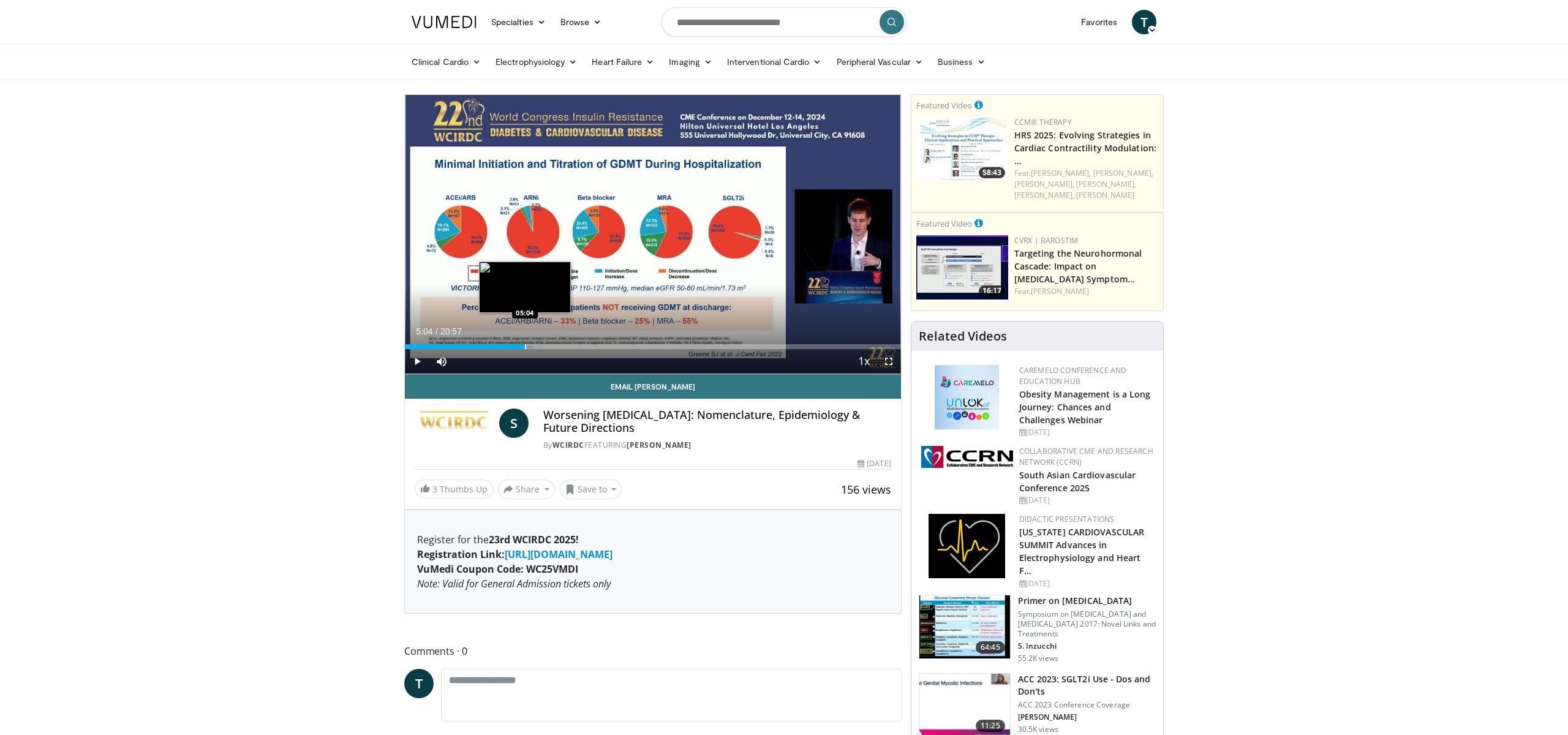
click at [526, 344] on div "Progress Bar" at bounding box center [526, 347] width 2 height 5
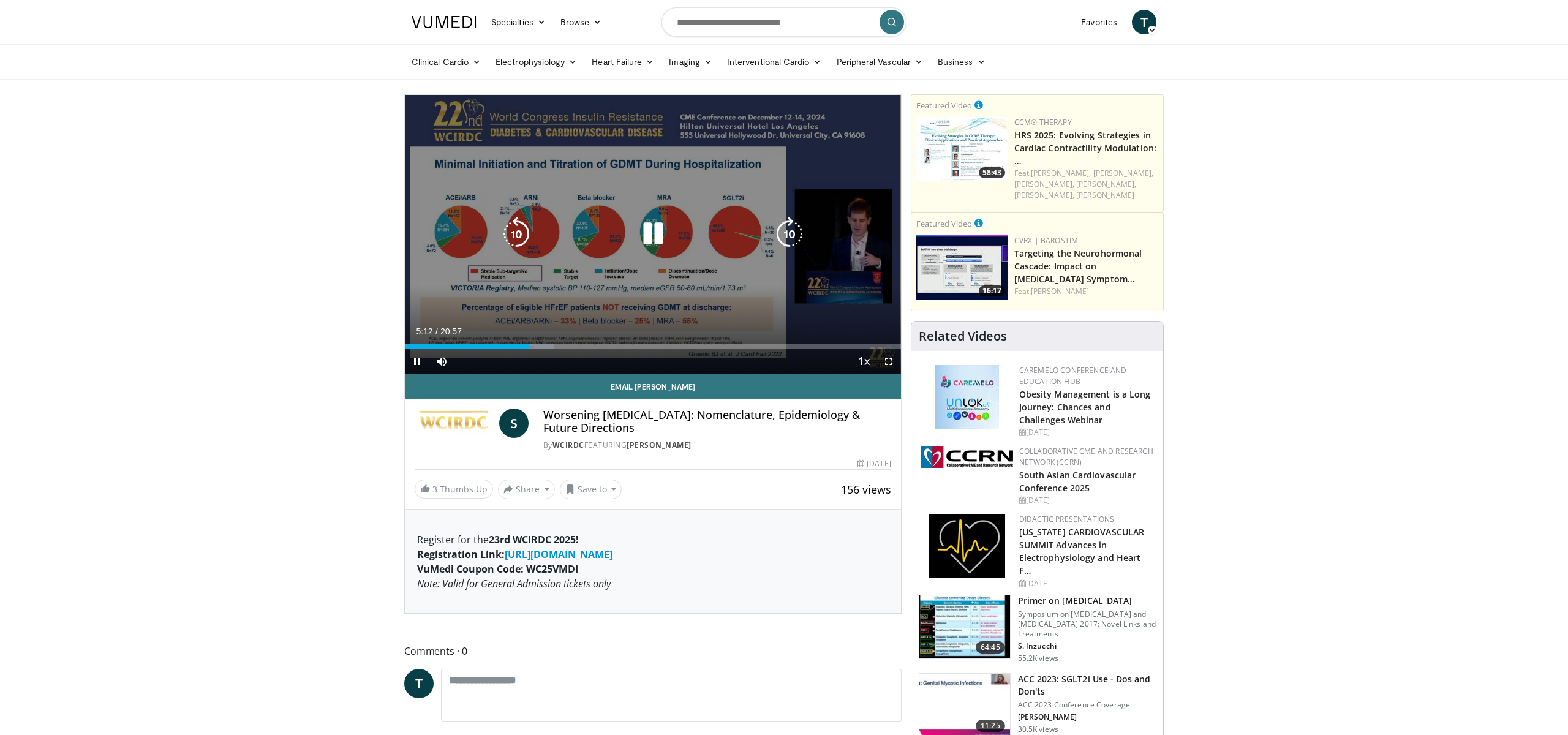
click at [655, 232] on icon "Video Player" at bounding box center [653, 233] width 34 height 34
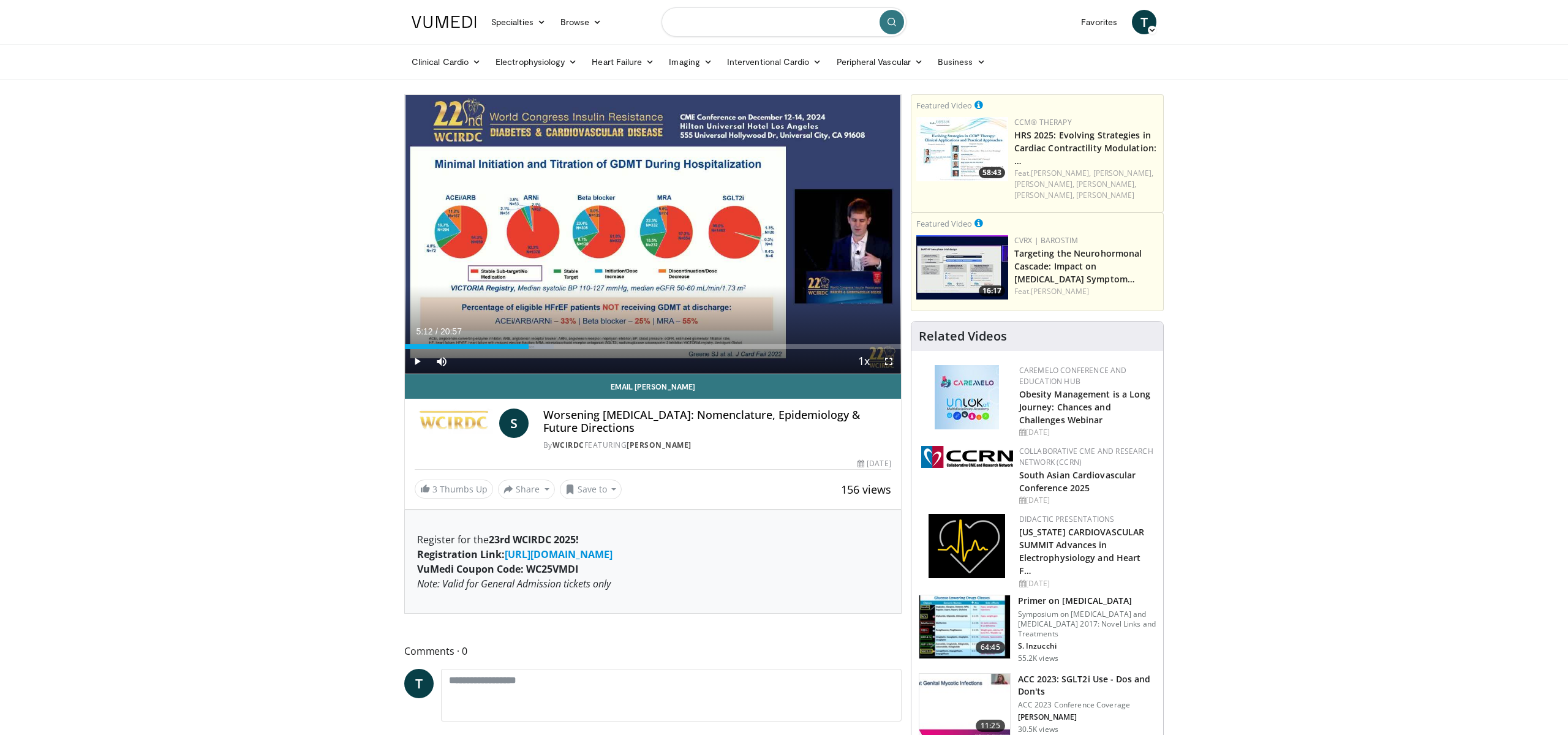
click at [728, 20] on input "Search topics, interventions" at bounding box center [784, 22] width 245 height 30
type input "**********"
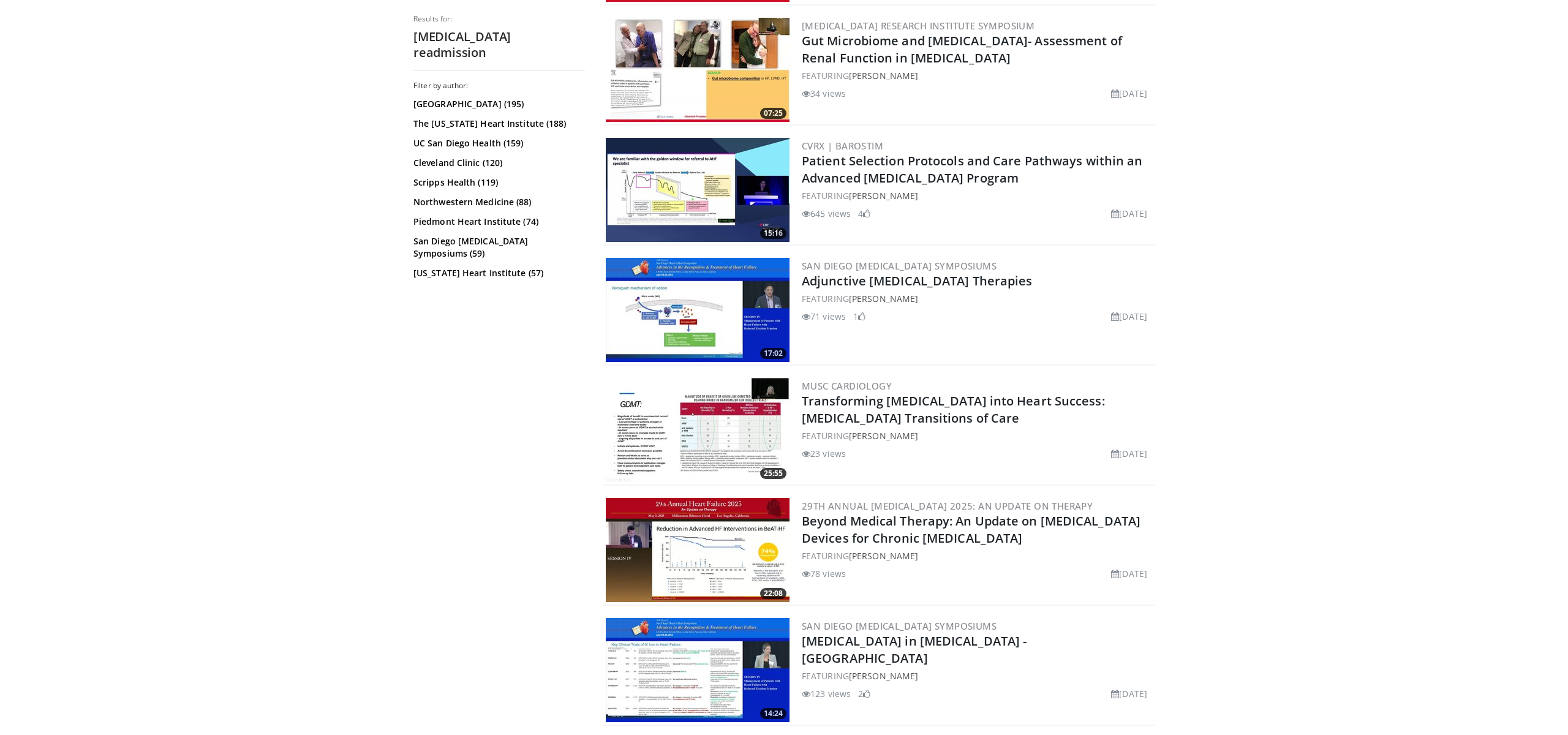
scroll to position [1680, 0]
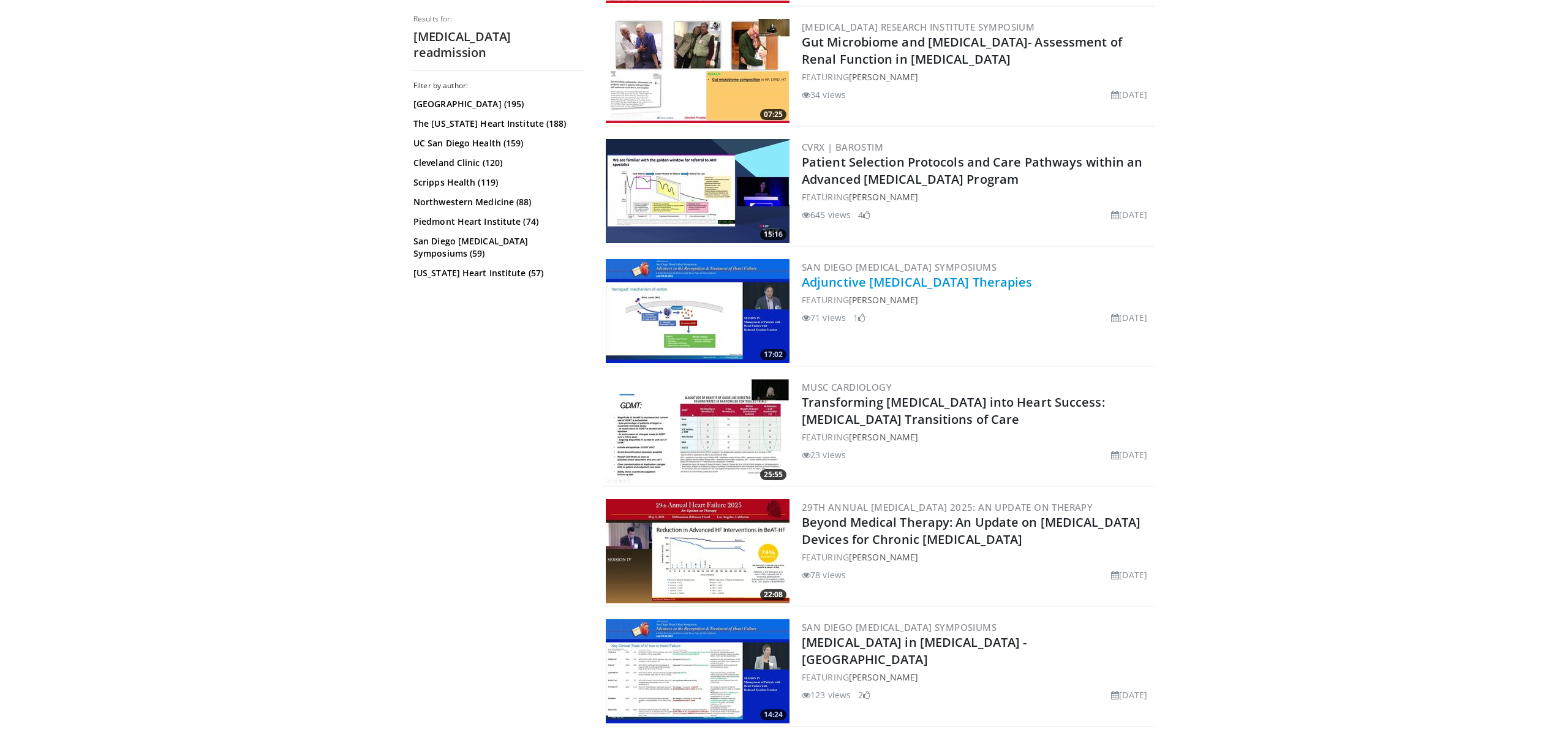
click at [934, 282] on link "Adjunctive [MEDICAL_DATA] Therapies" at bounding box center [917, 282] width 231 height 17
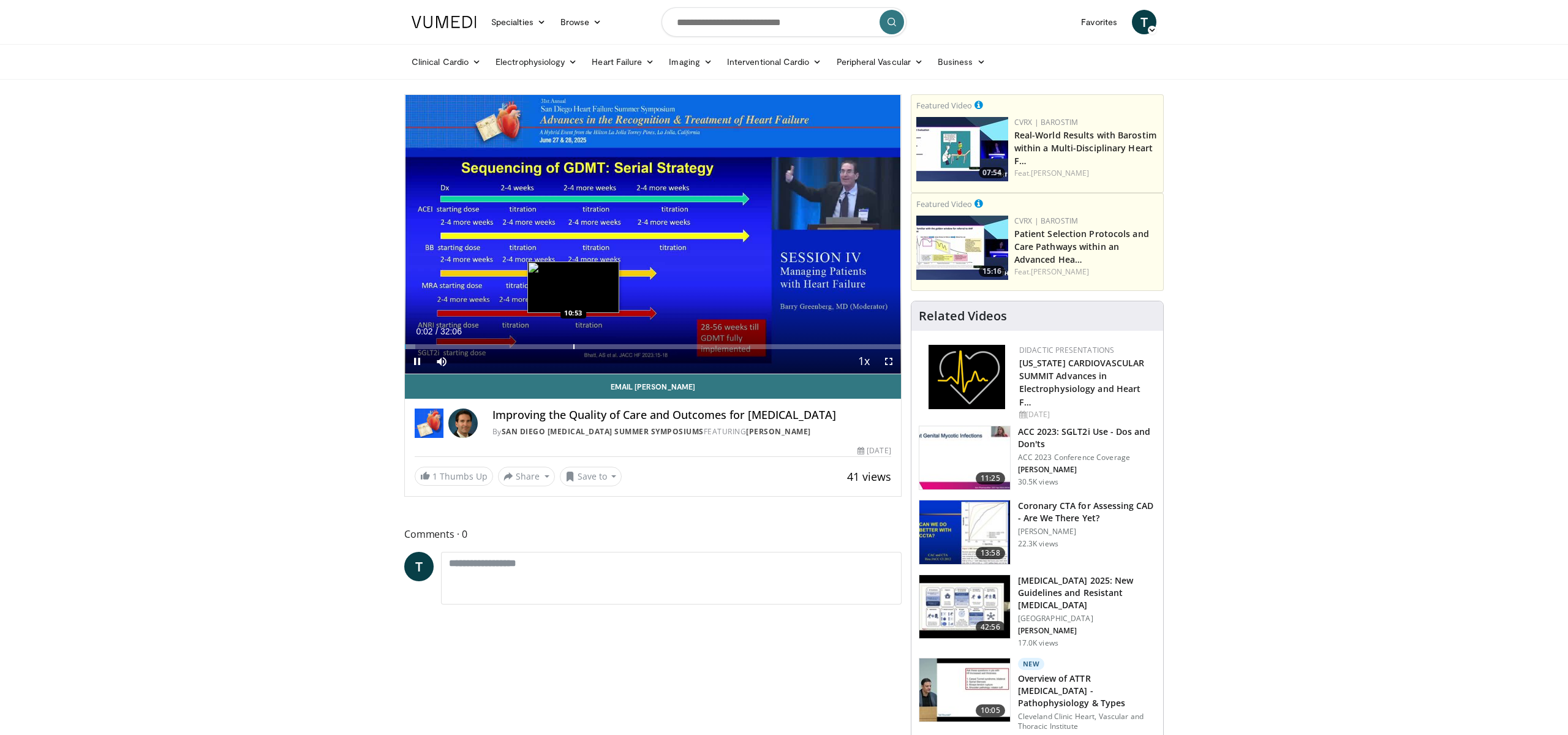
click at [574, 348] on div "Progress Bar" at bounding box center [574, 347] width 2 height 5
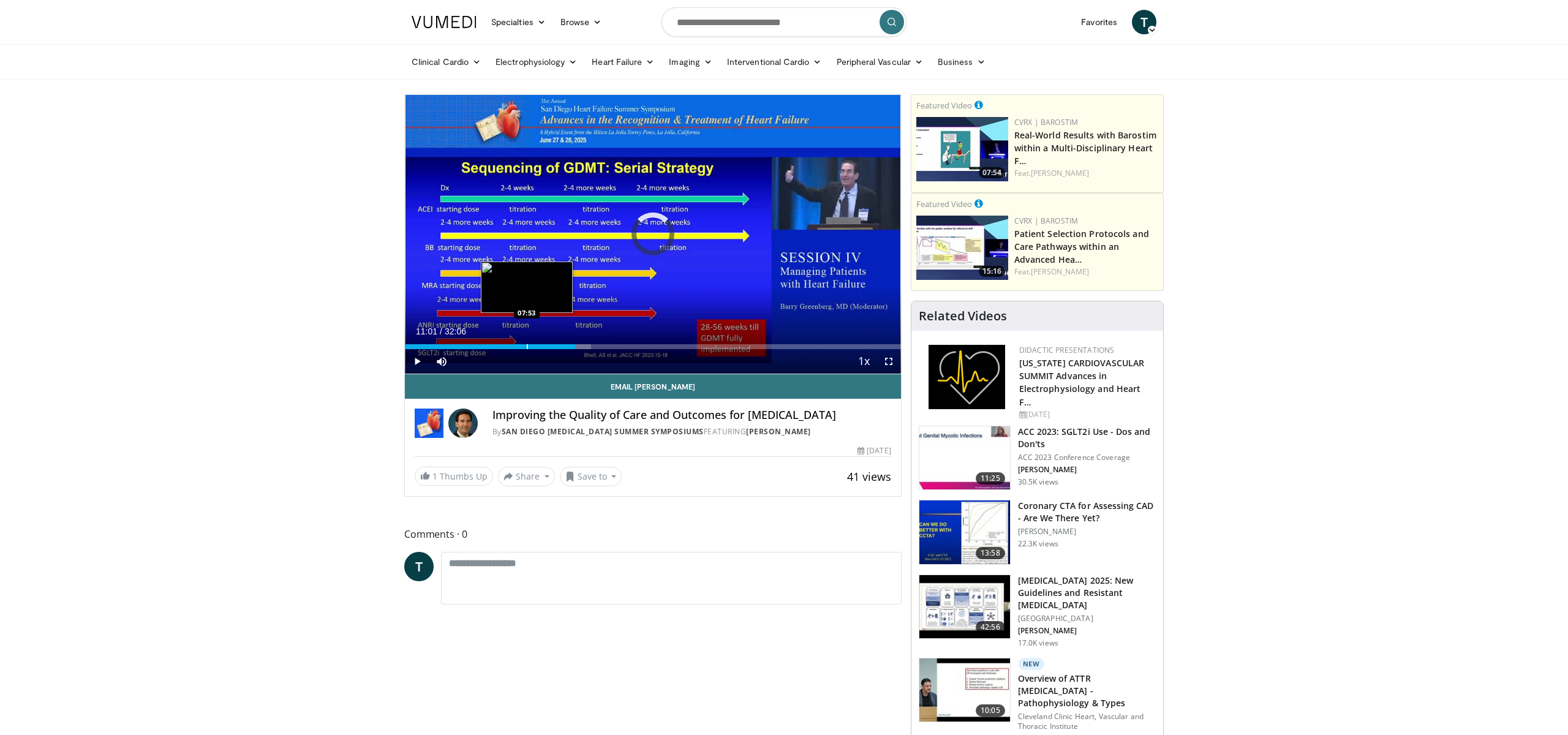
click at [526, 346] on div "Progress Bar" at bounding box center [527, 347] width 2 height 5
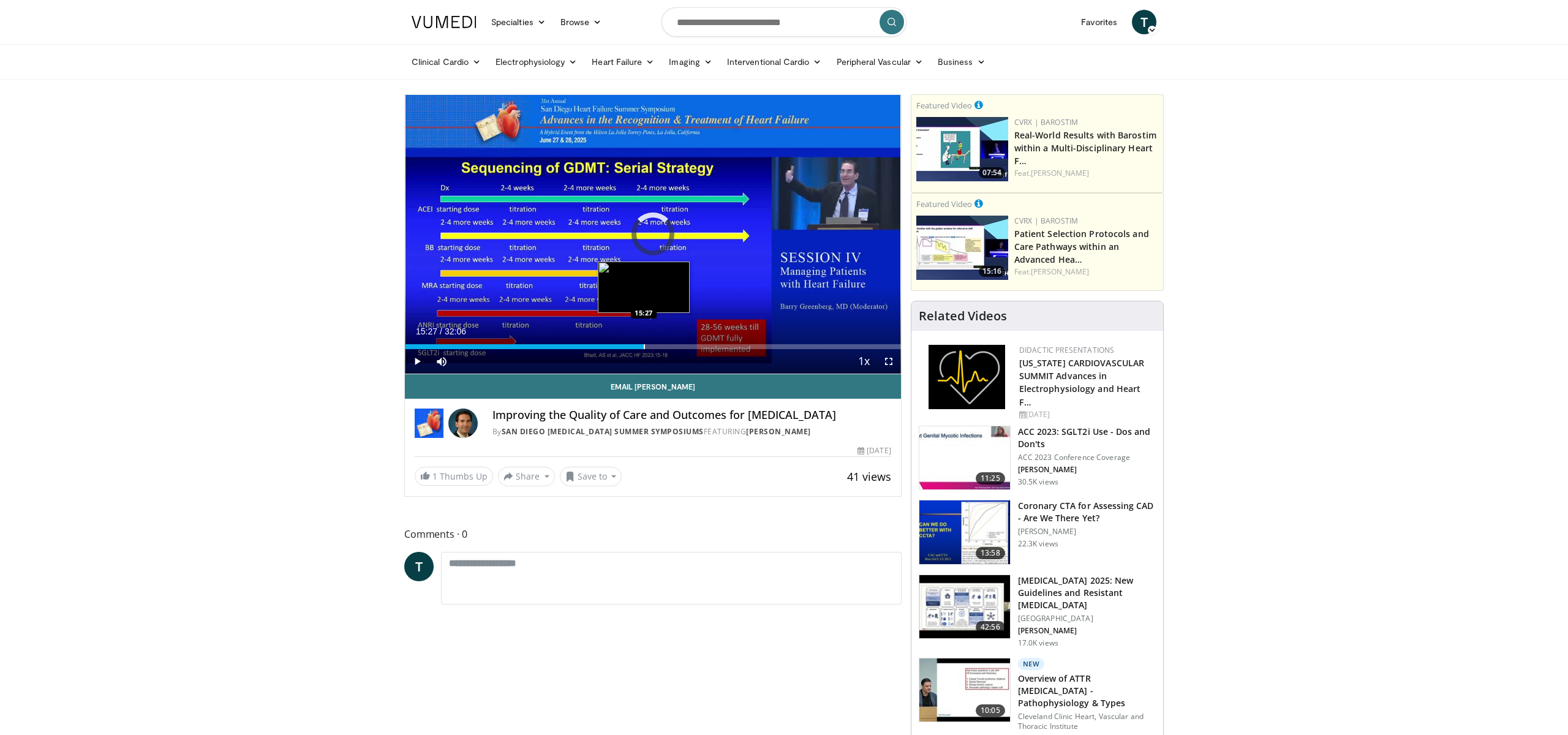
click at [643, 343] on div "Loaded : 0.00% 07:54 15:27" at bounding box center [653, 343] width 496 height 12
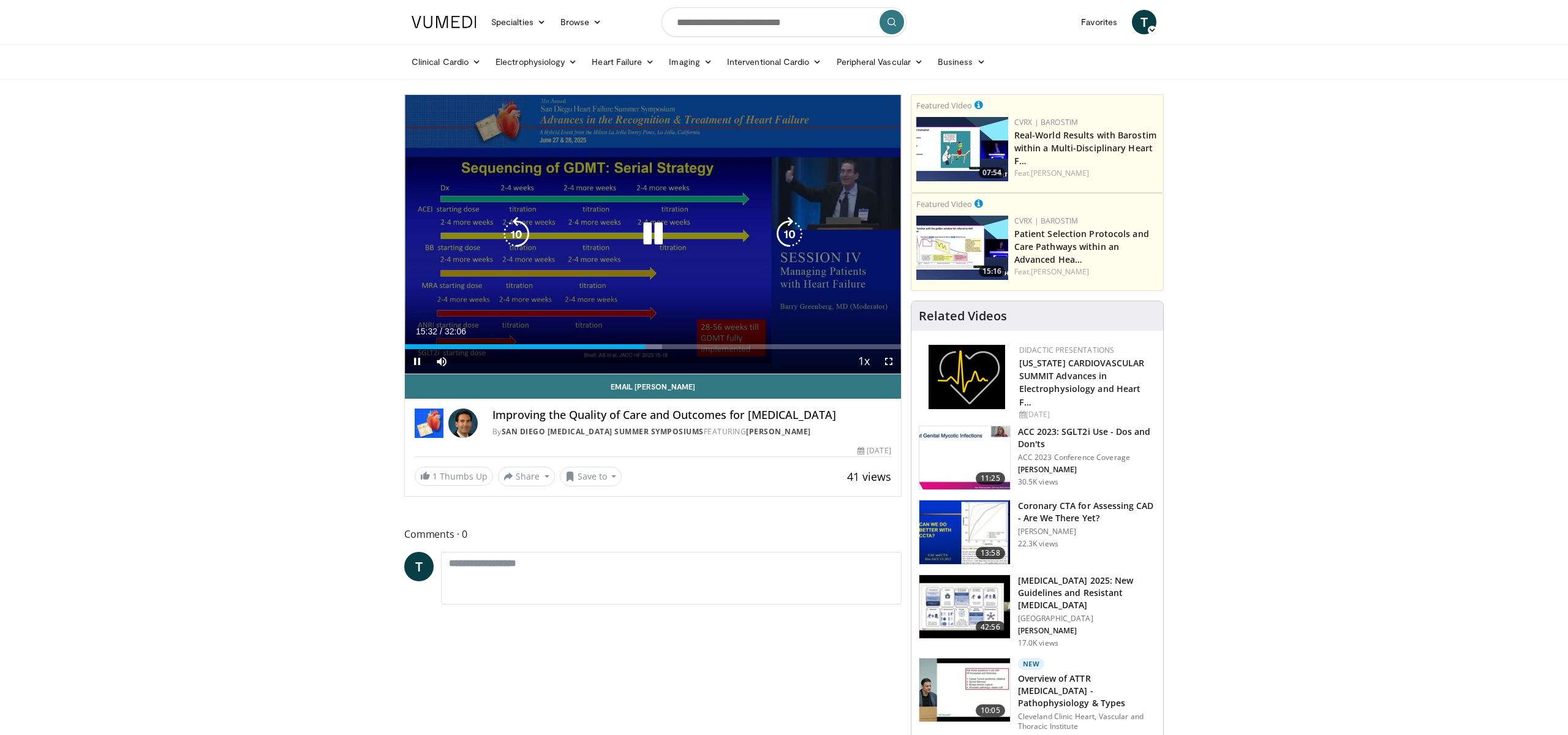
click at [653, 236] on icon "Video Player" at bounding box center [653, 233] width 34 height 34
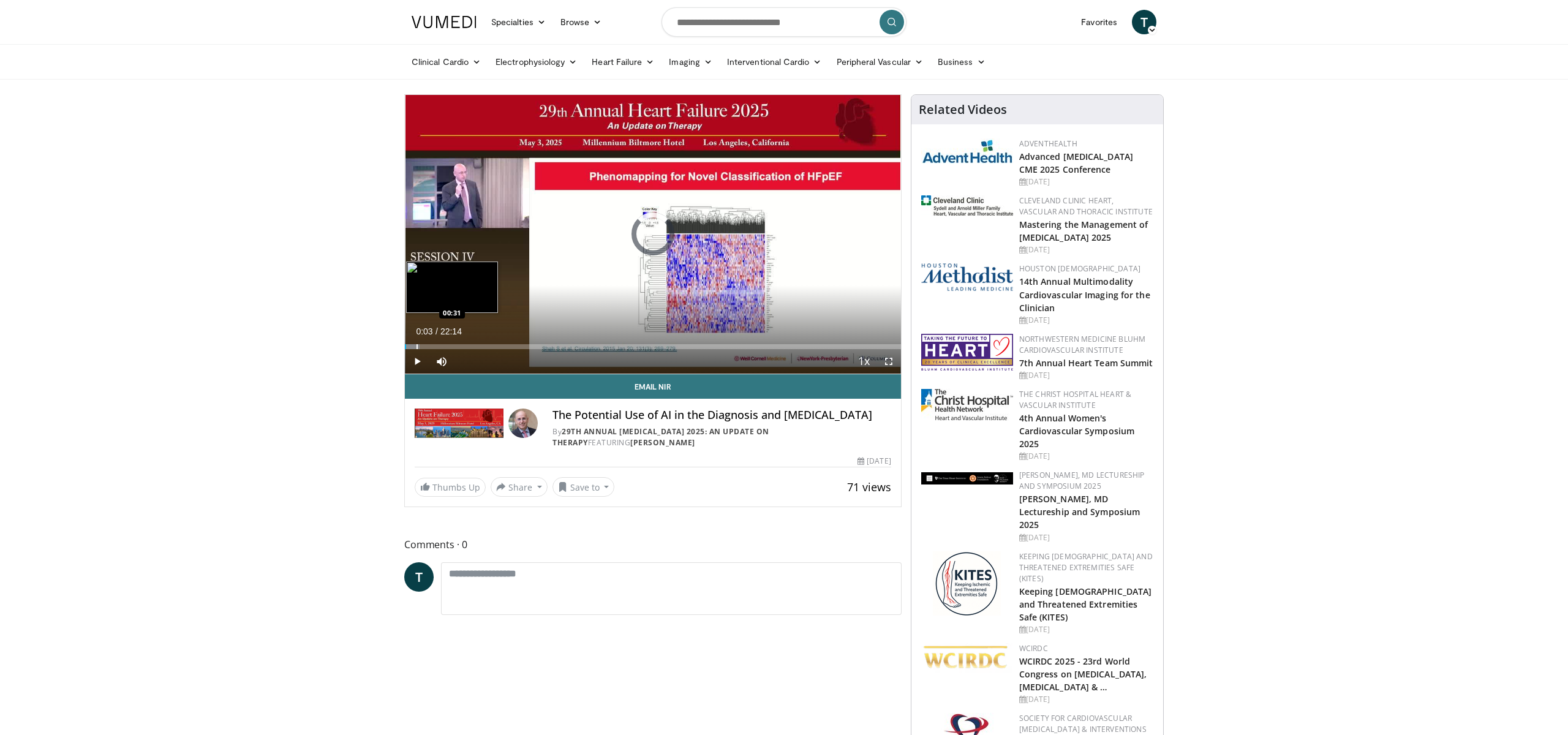
click at [416, 344] on div "Progress Bar" at bounding box center [417, 347] width 2 height 5
click at [429, 342] on div "Loaded : 7.43% 01:05 01:05" at bounding box center [653, 343] width 496 height 12
click at [443, 344] on div "Progress Bar" at bounding box center [444, 347] width 2 height 5
click at [453, 343] on div "Loaded : 11.88% 01:44 02:11" at bounding box center [653, 343] width 496 height 12
click at [471, 343] on div "Loaded : 15.60% 02:25 03:01" at bounding box center [653, 343] width 496 height 12
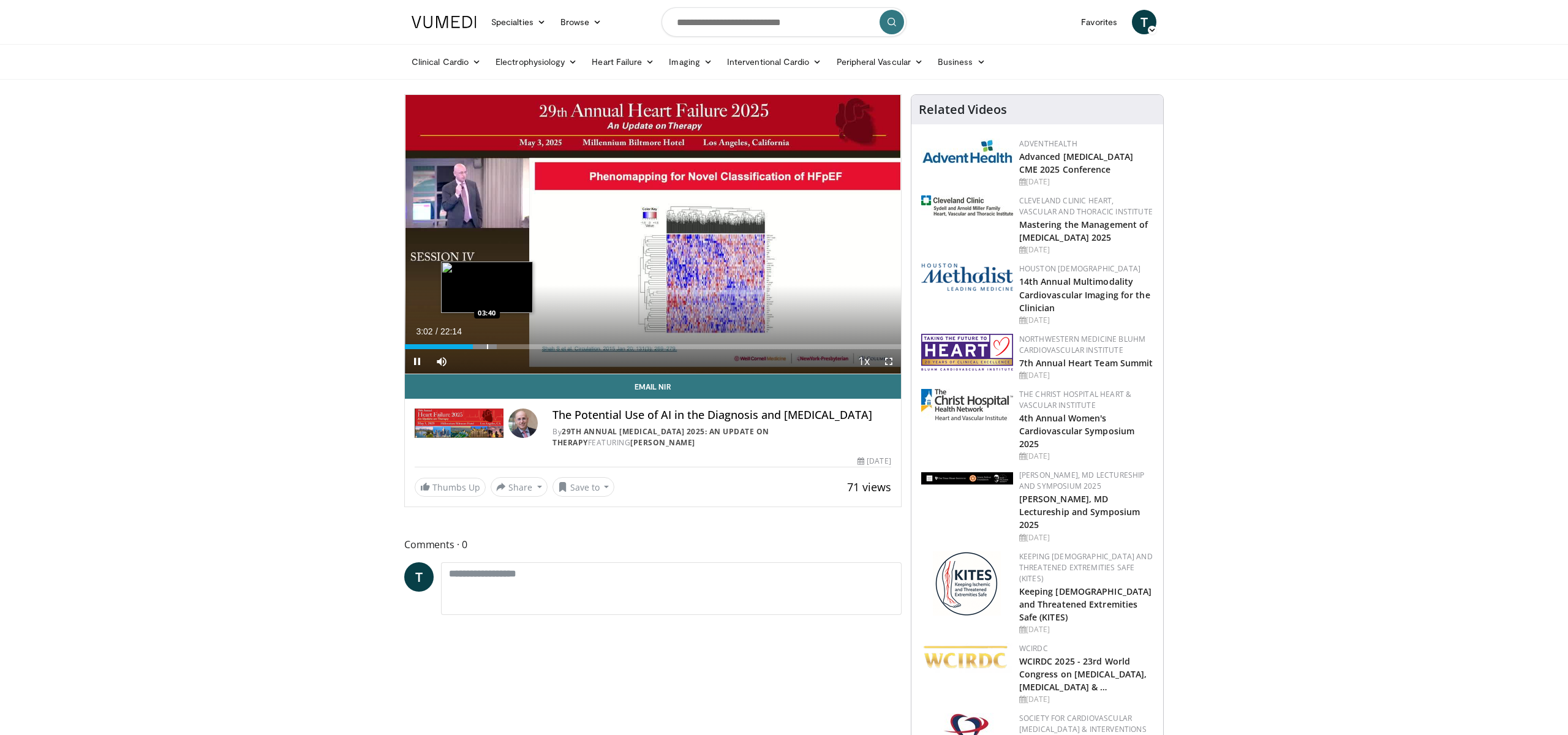
click at [486, 343] on div "Loaded : 18.57% 03:02 03:40" at bounding box center [653, 343] width 496 height 12
click at [498, 347] on div "Progress Bar" at bounding box center [494, 347] width 35 height 5
click at [507, 347] on div "Progress Bar" at bounding box center [508, 347] width 2 height 5
click at [545, 346] on div "Progress Bar" at bounding box center [546, 347] width 2 height 5
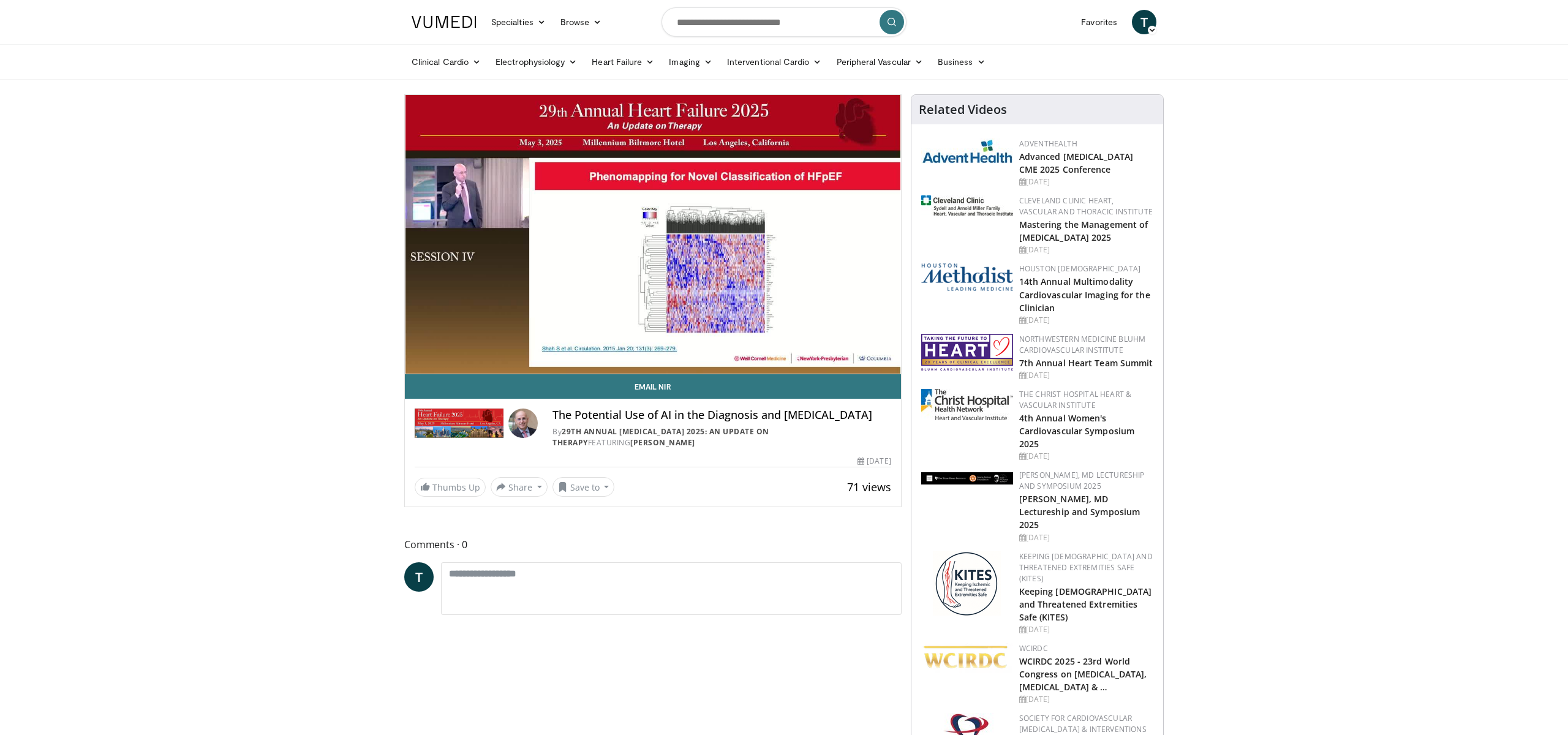
click at [560, 346] on div "10 seconds Tap to unmute" at bounding box center [653, 234] width 496 height 279
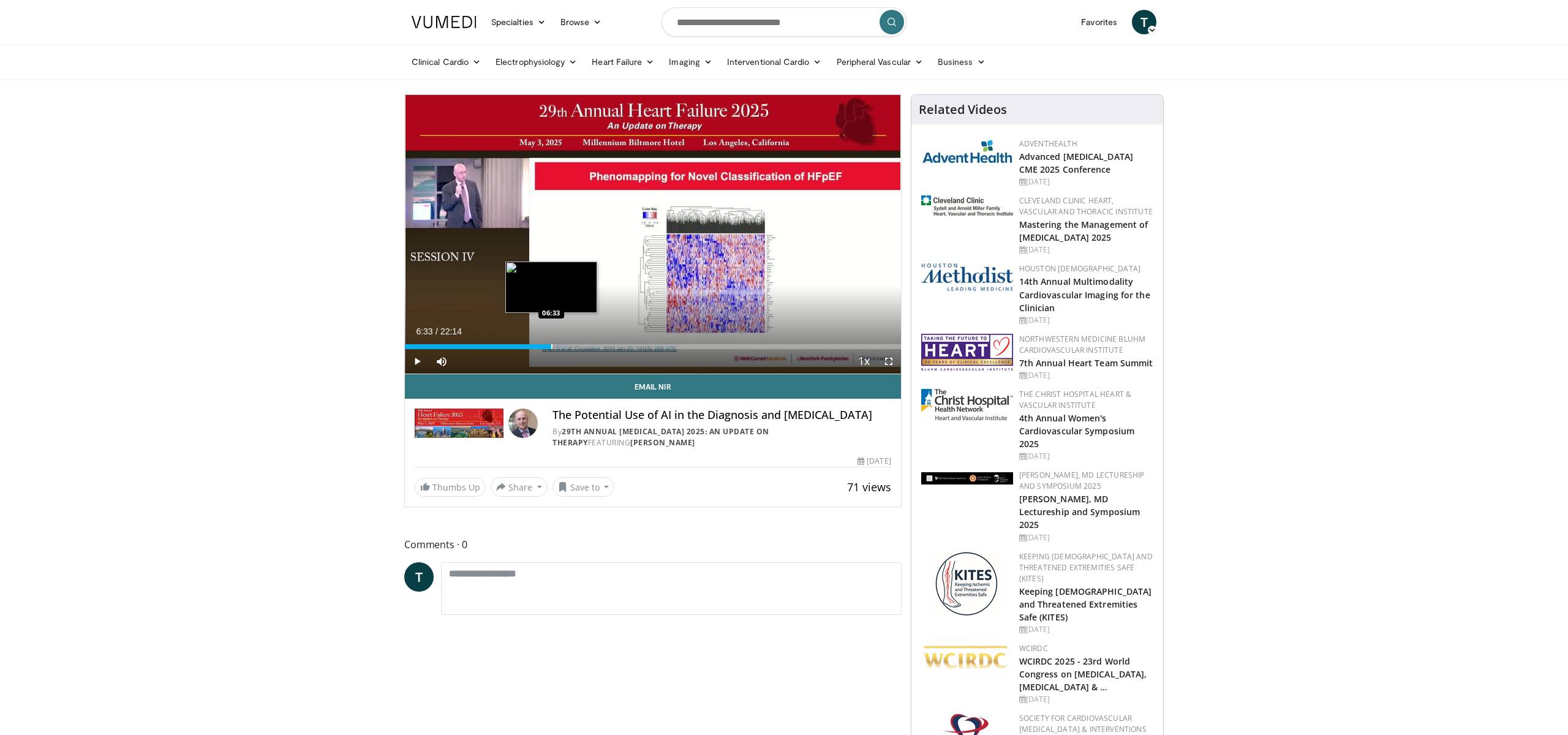
click at [551, 344] on div "Progress Bar" at bounding box center [552, 347] width 2 height 5
click at [563, 344] on div "Progress Bar" at bounding box center [564, 347] width 2 height 5
click at [578, 338] on div "Loaded : 36.74% 07:06 07:44" at bounding box center [653, 343] width 496 height 12
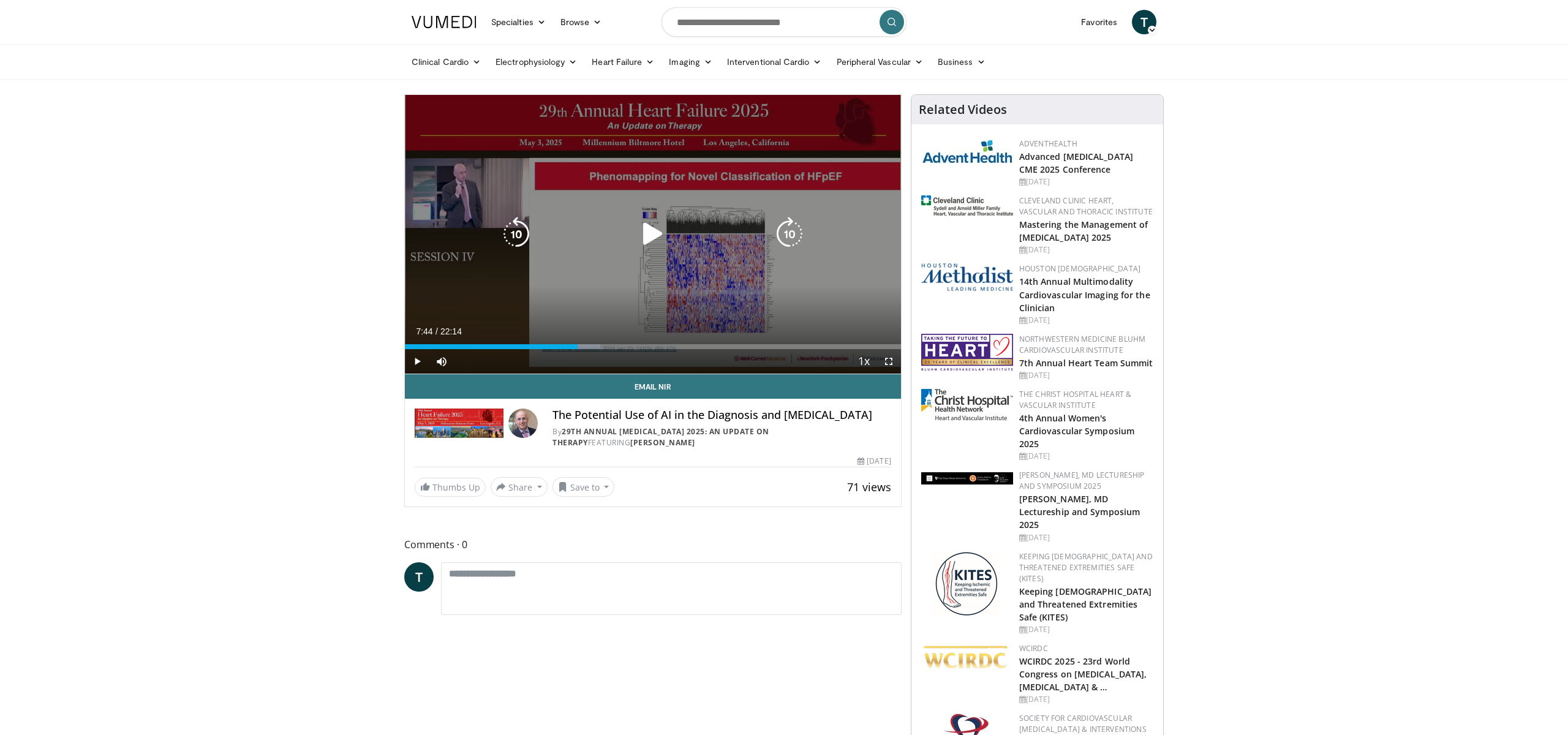
click at [663, 228] on icon "Video Player" at bounding box center [653, 233] width 34 height 34
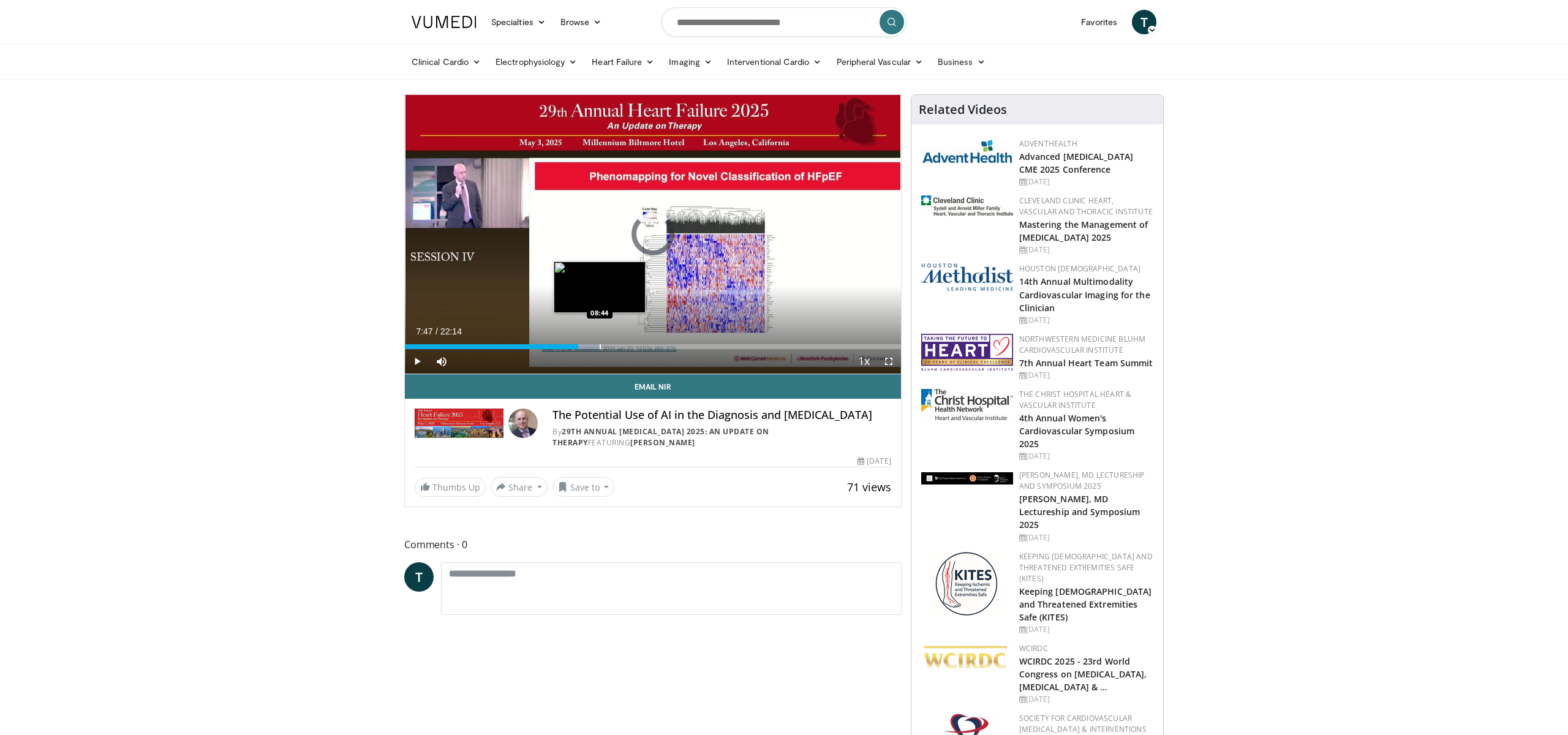
click at [600, 341] on div "Loaded : 39.74% 07:47 08:44" at bounding box center [653, 343] width 496 height 12
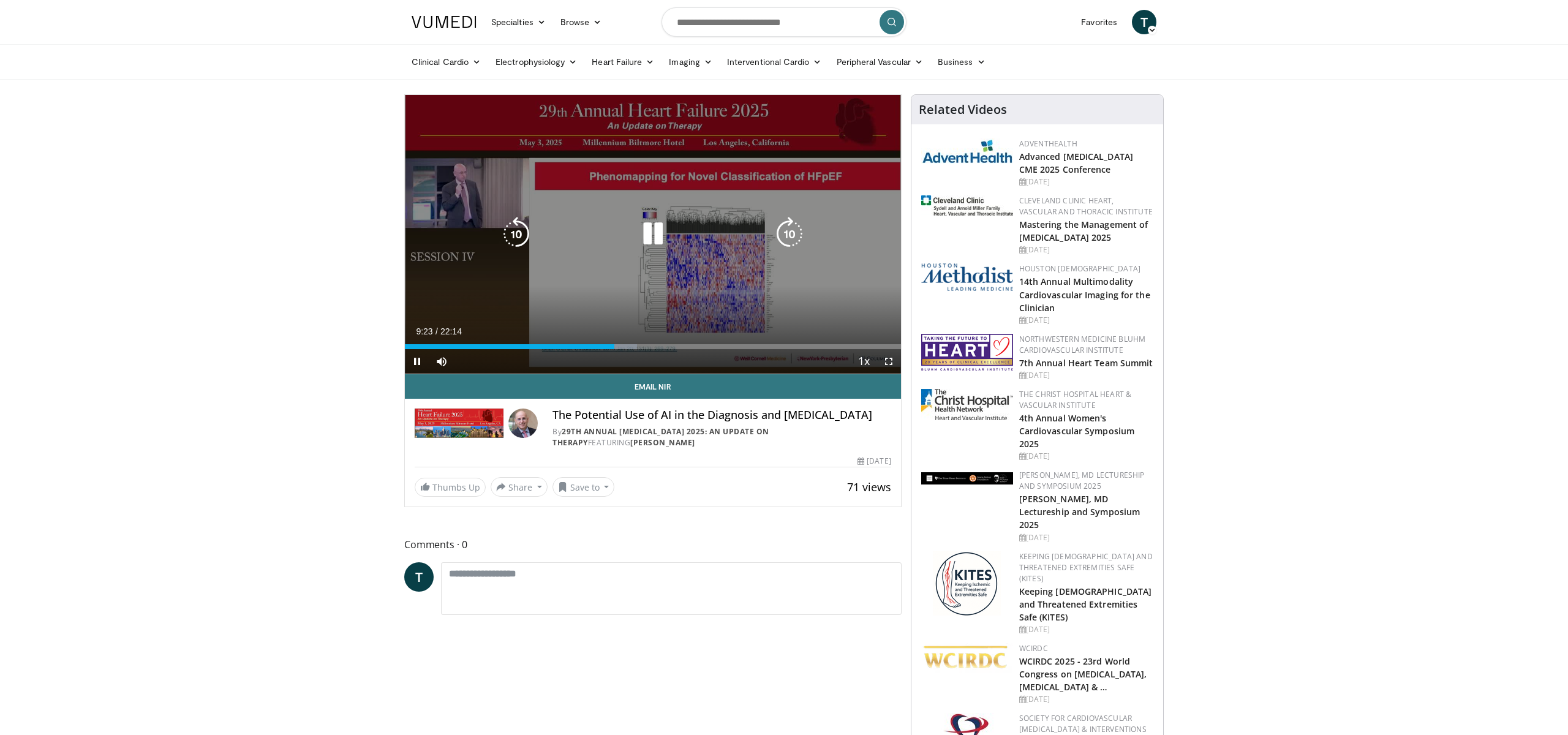
click at [657, 224] on icon "Video Player" at bounding box center [653, 233] width 34 height 34
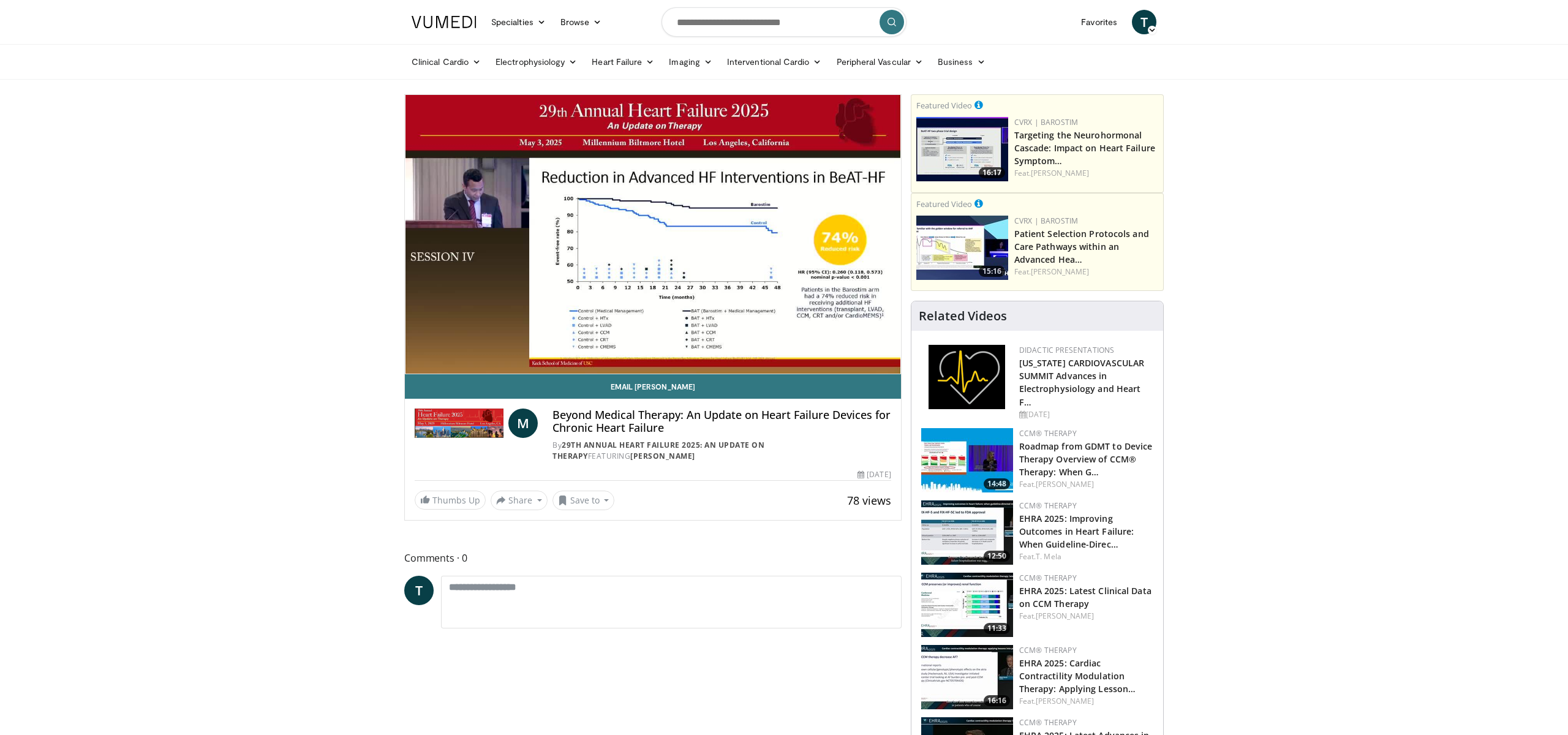
click at [426, 343] on div "10 seconds Tap to unmute" at bounding box center [653, 234] width 496 height 279
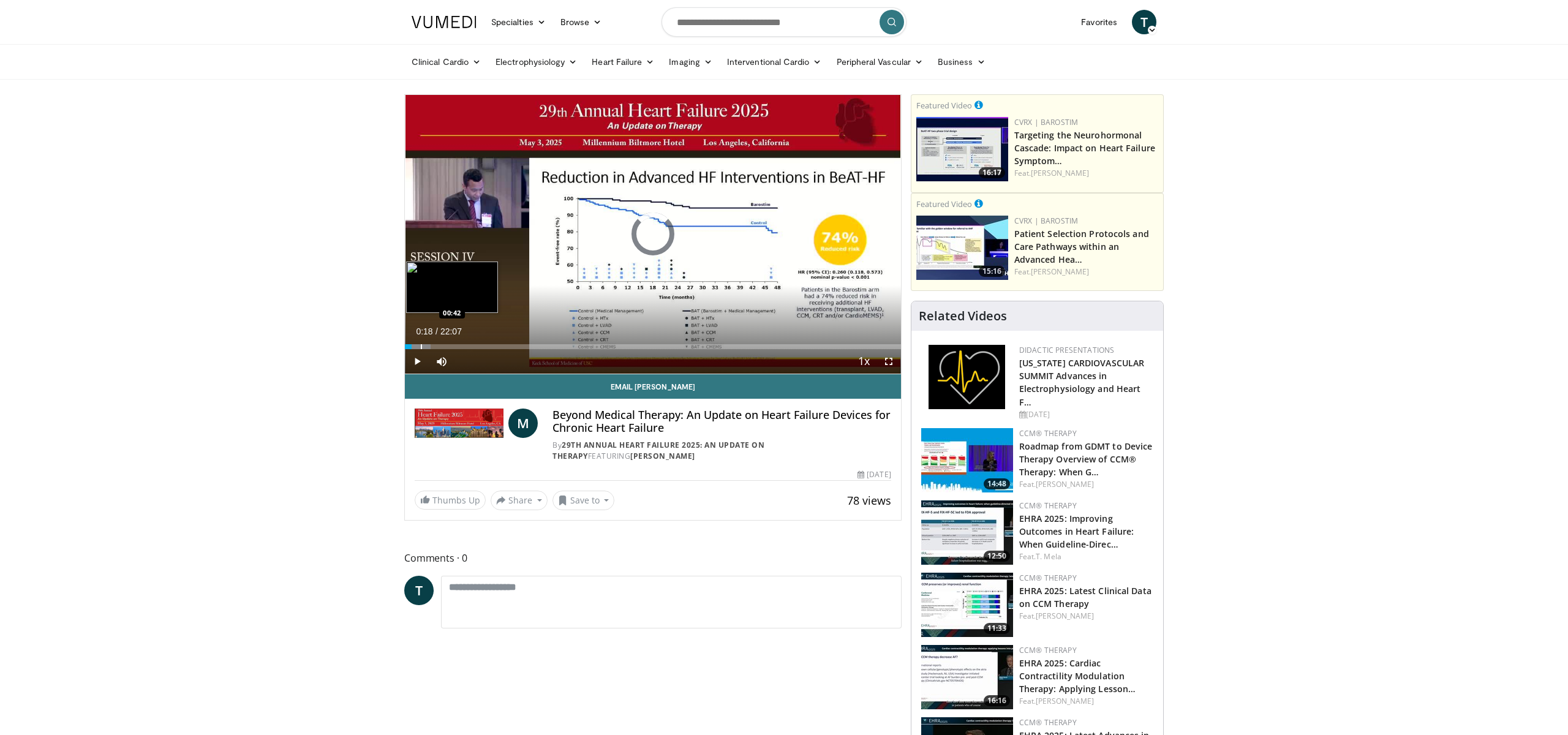
click at [421, 344] on div "Progress Bar" at bounding box center [422, 347] width 2 height 5
click at [429, 344] on div "Progress Bar" at bounding box center [430, 347] width 2 height 5
click at [437, 343] on div "Loaded : 9.71% 01:03 01:26" at bounding box center [653, 343] width 496 height 12
click at [448, 344] on div "Progress Bar" at bounding box center [449, 347] width 2 height 5
click at [460, 344] on div "Progress Bar" at bounding box center [461, 347] width 2 height 5
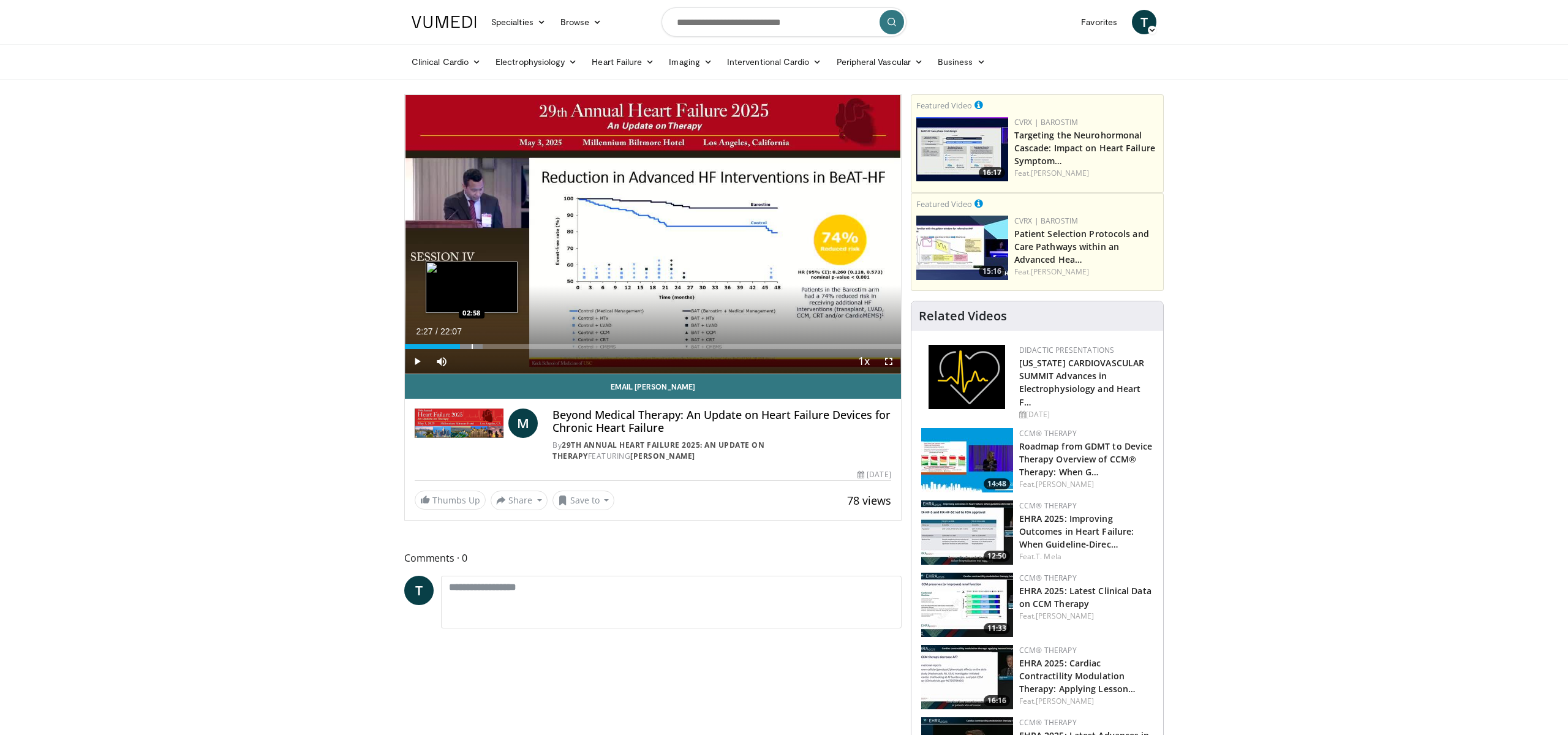
click at [471, 343] on div "Loaded : 15.69% 02:27 02:58" at bounding box center [653, 343] width 496 height 12
click at [481, 343] on div "Loaded : 18.10% 03:24 03:24" at bounding box center [653, 343] width 496 height 12
click at [490, 343] on div "Loaded : 19.43% 03:24 03:47" at bounding box center [653, 343] width 496 height 12
click at [505, 343] on div "Loaded : 21.67% 03:49 04:27" at bounding box center [653, 343] width 496 height 12
click at [532, 343] on div "Loaded : 23.17% 04:27 05:42" at bounding box center [653, 343] width 496 height 12
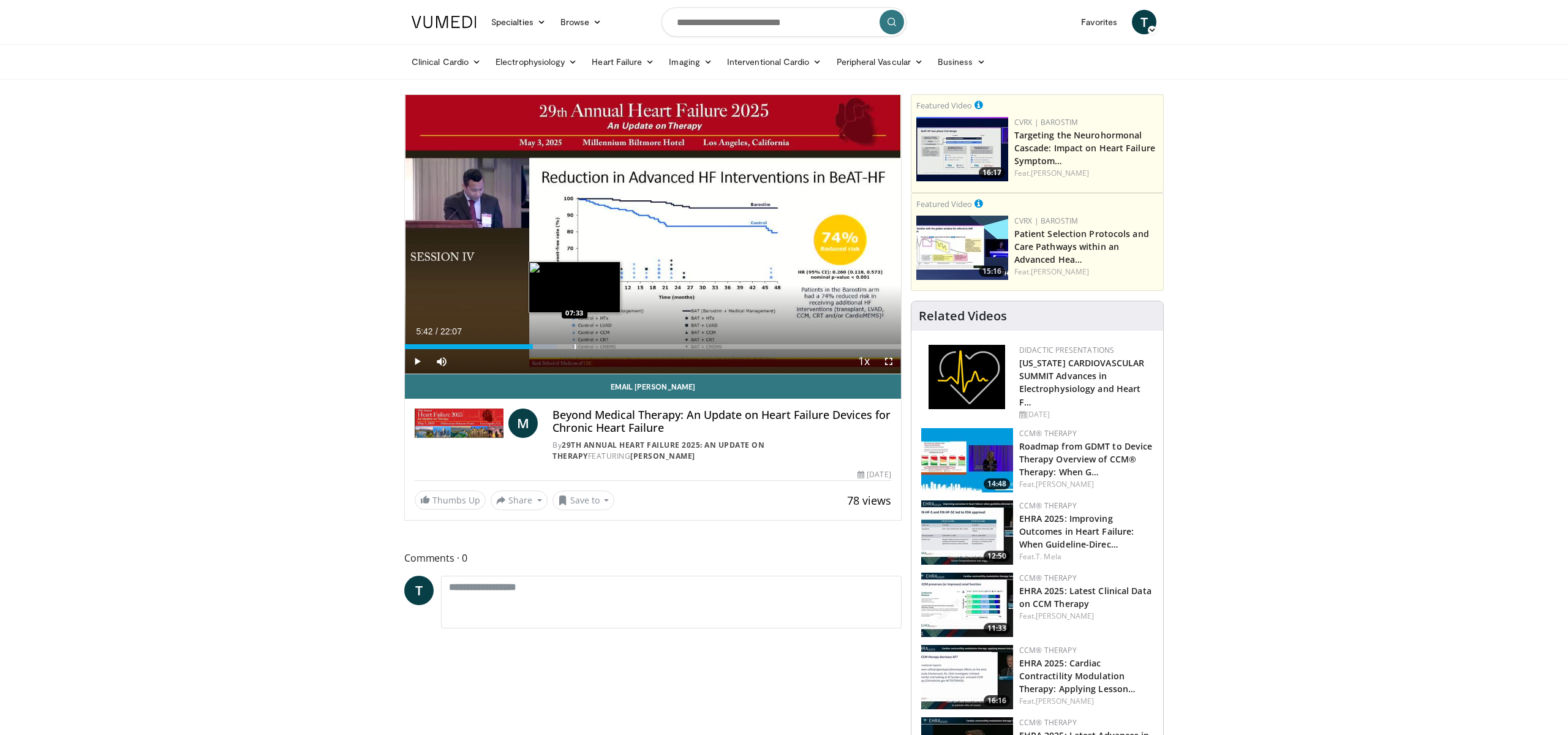
click at [574, 343] on div "Loaded : 30.64% 05:42 07:33" at bounding box center [653, 343] width 496 height 12
click at [628, 340] on div "Loaded : 36.96% 07:33 09:56" at bounding box center [653, 343] width 496 height 12
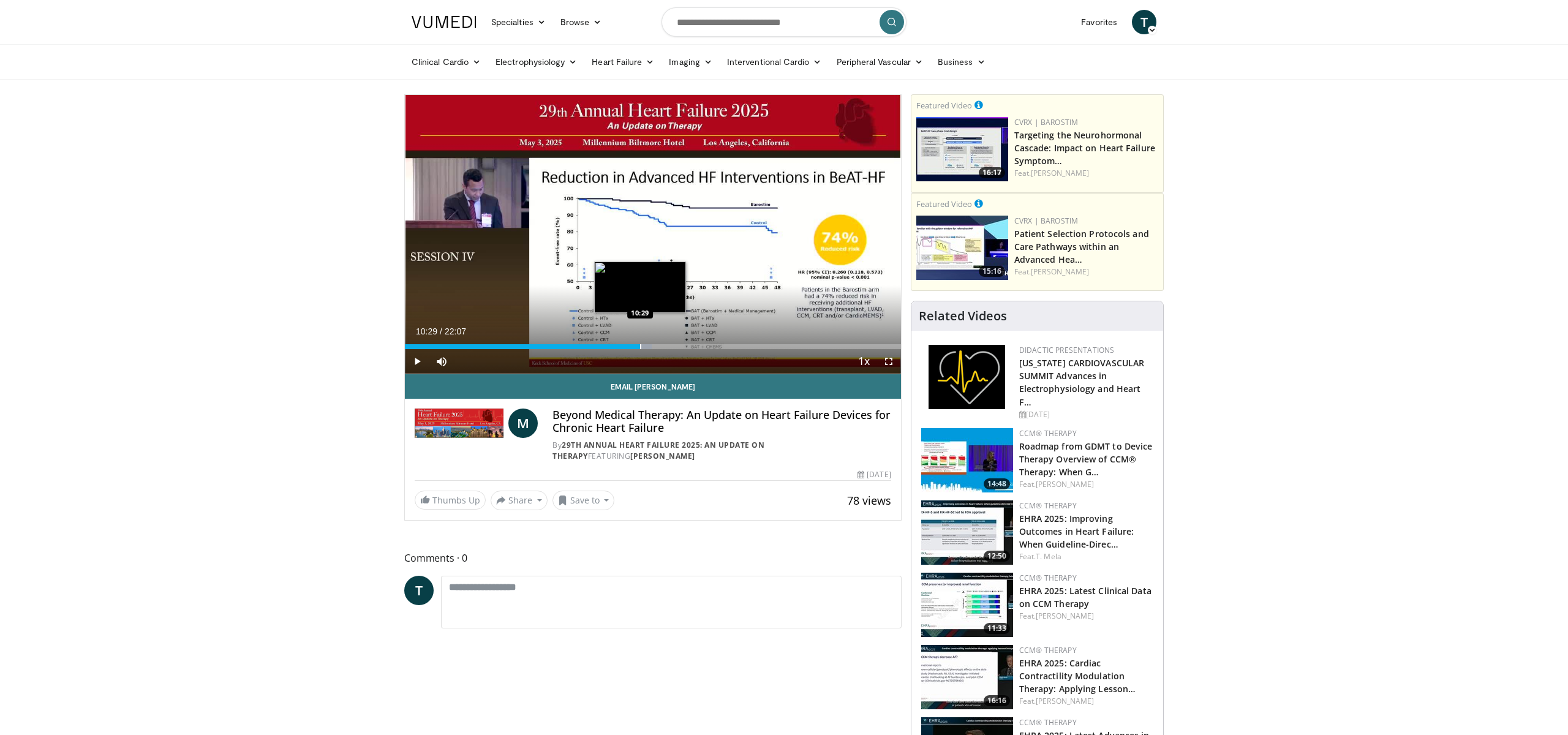
click at [639, 342] on div "Loaded : 49.79% 10:29 10:29" at bounding box center [653, 343] width 496 height 12
click at [664, 340] on div "Loaded : 52.05% 10:29 11:33" at bounding box center [653, 343] width 496 height 12
click at [700, 339] on div "Loaded : 56.81% 11:33 13:09" at bounding box center [653, 343] width 496 height 12
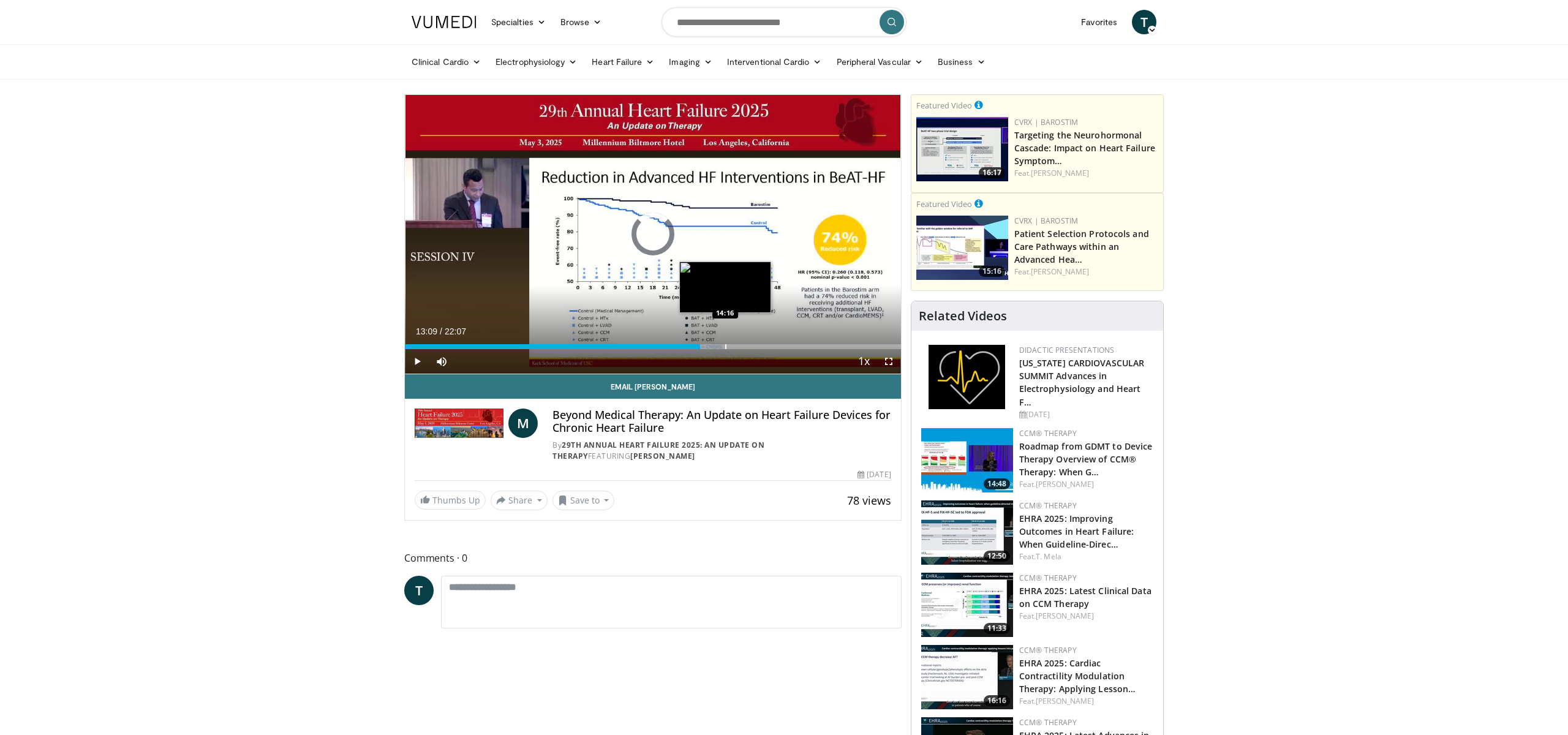
click at [724, 340] on div "Loaded : 64.12% 13:09 14:16" at bounding box center [653, 343] width 496 height 12
click at [751, 340] on div "Loaded : 66.38% 14:16 15:27" at bounding box center [653, 343] width 496 height 12
click at [775, 340] on div "Loaded : 73.17% 15:27 16:31" at bounding box center [653, 343] width 496 height 12
click at [788, 340] on div "Loaded : 0.00% 16:31 17:07" at bounding box center [653, 343] width 496 height 12
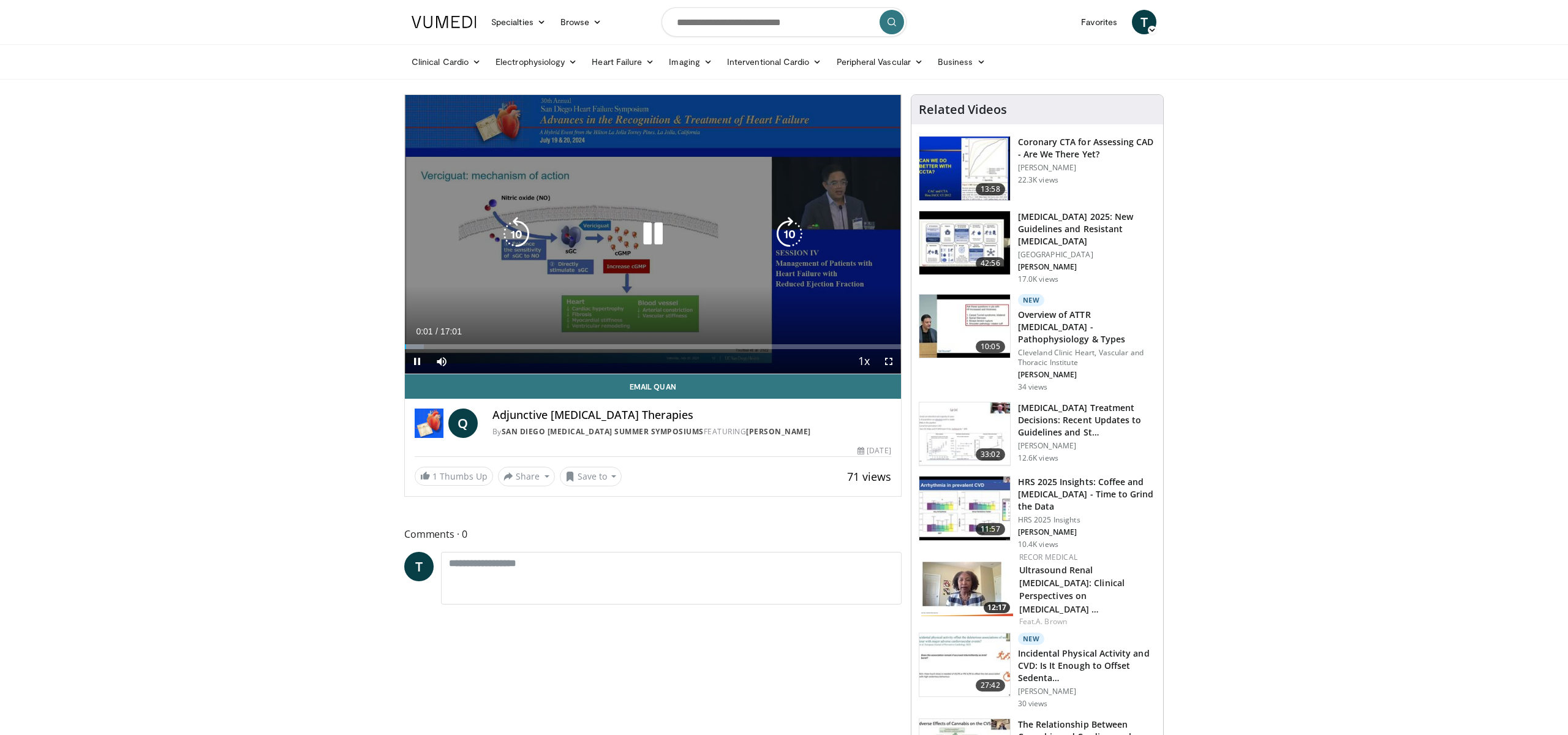
click at [653, 240] on icon "Video Player" at bounding box center [653, 233] width 34 height 34
click at [582, 224] on div "Video Player" at bounding box center [653, 234] width 298 height 25
click at [655, 233] on icon "Video Player" at bounding box center [653, 233] width 34 height 34
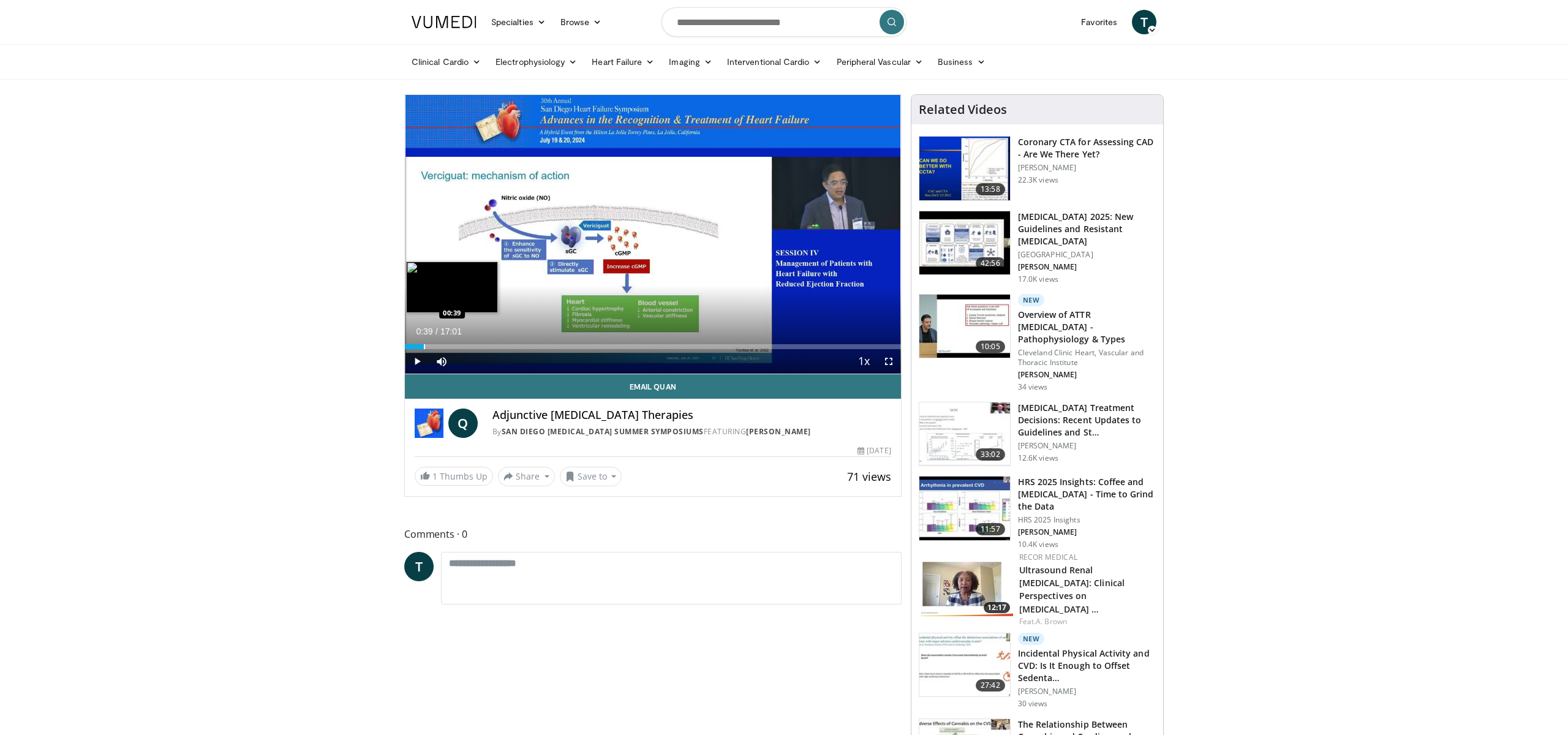
click at [424, 338] on div "Loaded : 3.88% 00:39 00:39" at bounding box center [653, 343] width 496 height 12
click at [439, 345] on div "Progress Bar" at bounding box center [440, 347] width 2 height 5
click at [455, 343] on div "Loaded : 11.65% 01:11 01:40" at bounding box center [653, 343] width 496 height 12
click at [467, 346] on div "Progress Bar" at bounding box center [468, 347] width 2 height 5
click at [495, 342] on div "Loaded : 16.51% 02:09 03:06" at bounding box center [653, 343] width 496 height 12
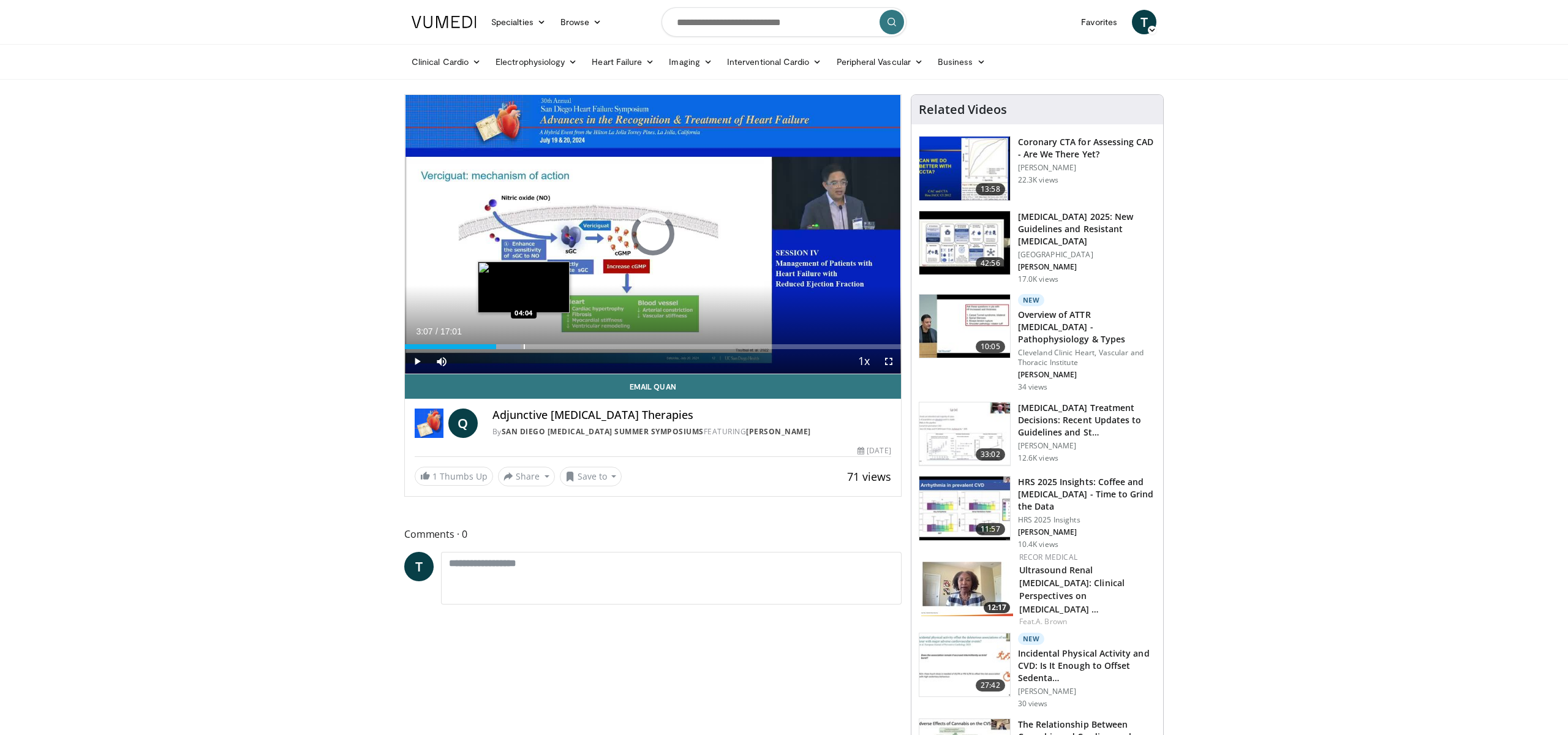
click at [523, 343] on div "Loaded : 23.31% 03:07 04:04" at bounding box center [653, 343] width 496 height 12
click at [542, 346] on div "Progress Bar" at bounding box center [542, 347] width 2 height 5
click at [572, 340] on div "Loaded : 34.00% 05:44 05:44" at bounding box center [653, 343] width 496 height 12
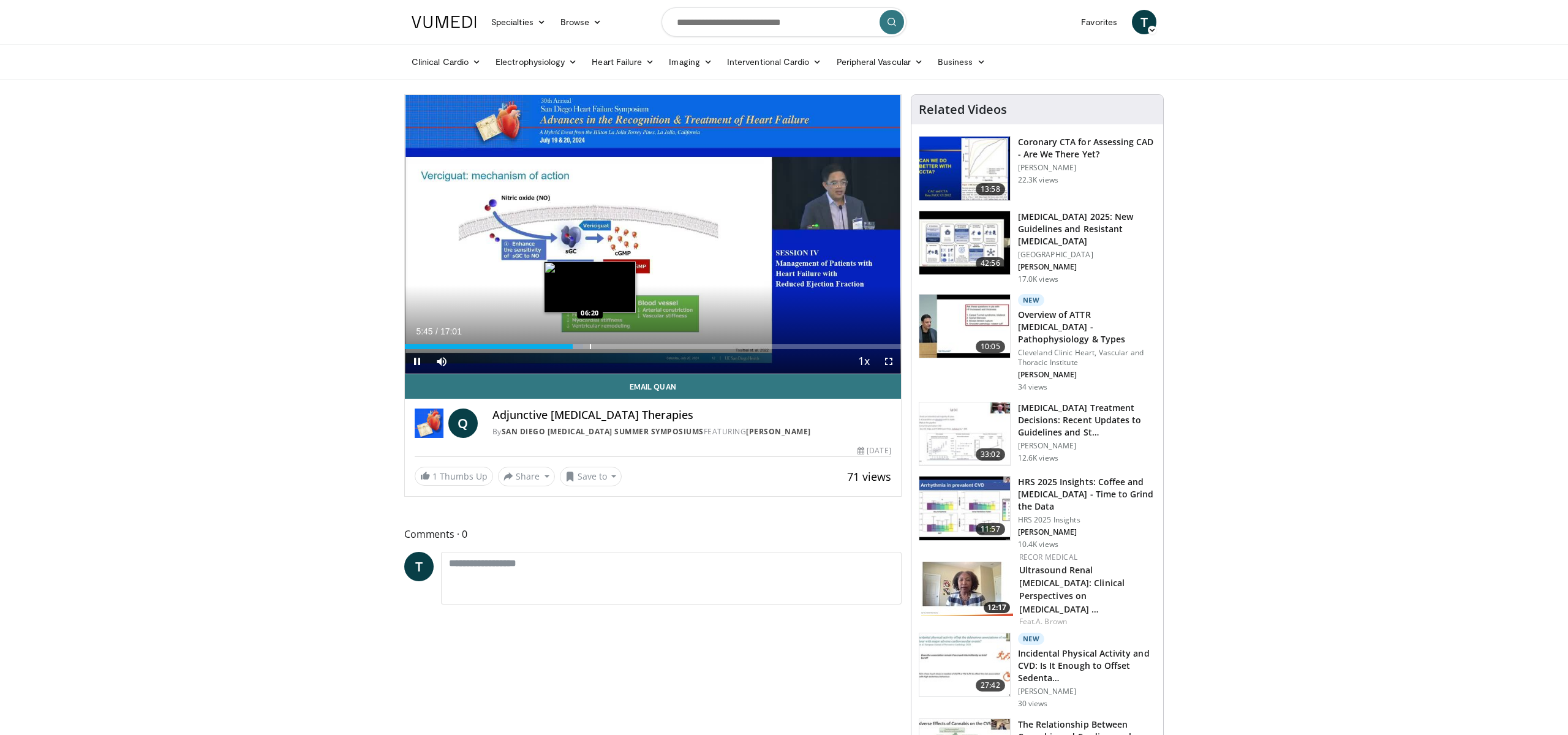
click at [589, 341] on div "Loaded : 35.94% 05:45 06:20" at bounding box center [653, 343] width 496 height 12
click at [628, 342] on div "Loaded : 43.72% 06:21 07:40" at bounding box center [653, 343] width 496 height 12
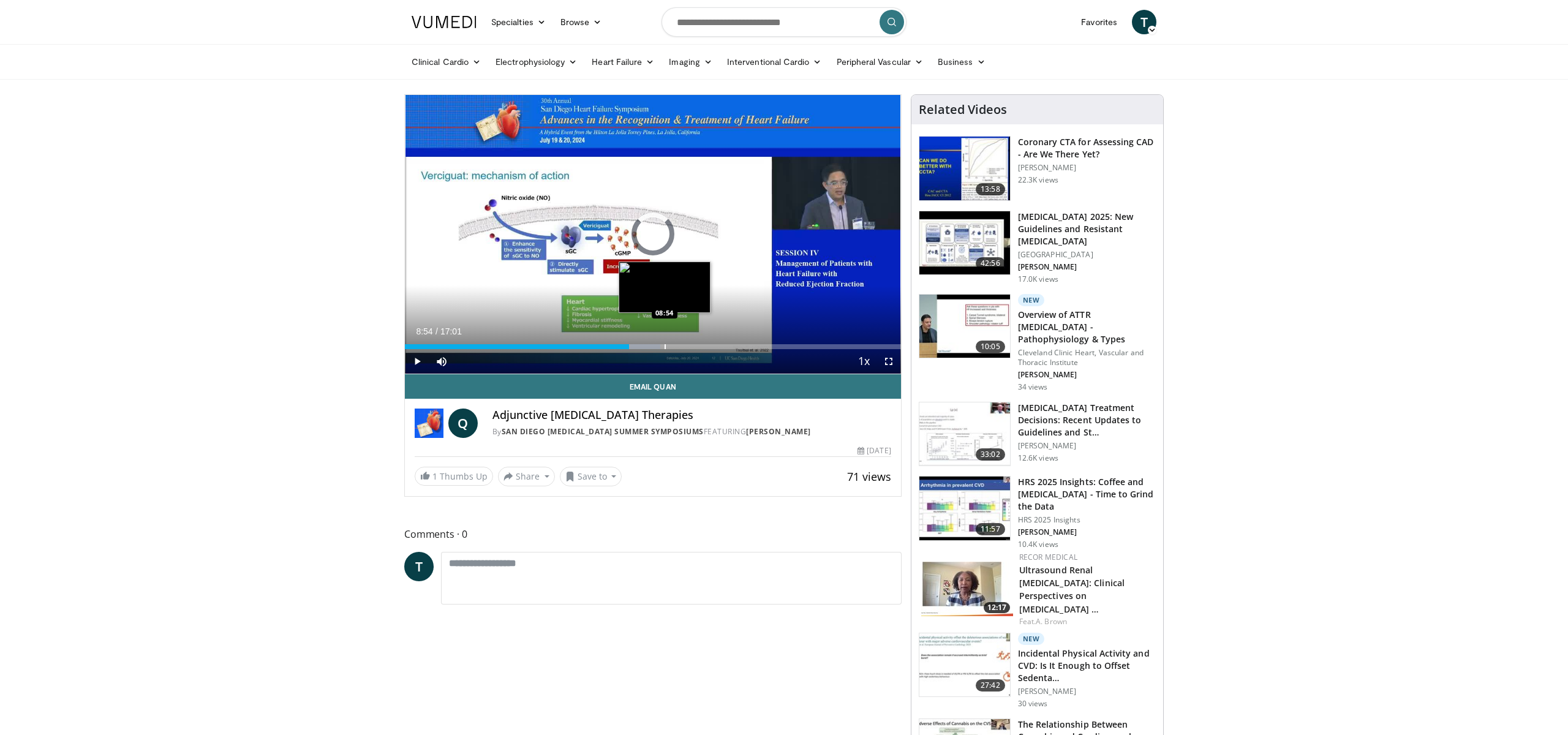
click at [664, 337] on div "Loaded : 51.49% 08:54 08:54" at bounding box center [653, 343] width 496 height 12
click at [692, 346] on div "Progress Bar" at bounding box center [693, 347] width 2 height 5
click at [719, 345] on div "Progress Bar" at bounding box center [719, 347] width 2 height 5
